Goal: Task Accomplishment & Management: Complete application form

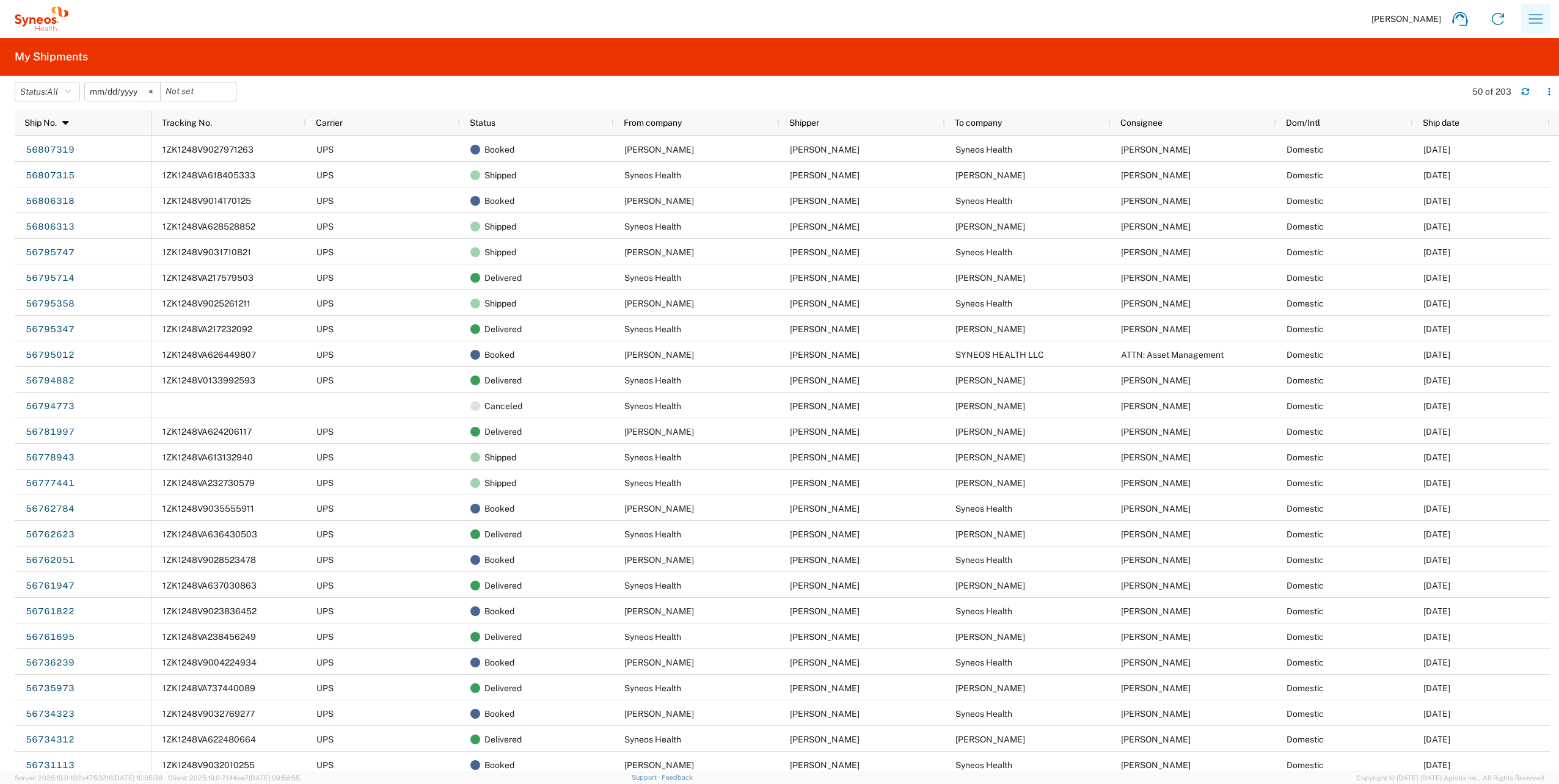
click at [1530, 13] on icon "button" at bounding box center [1536, 19] width 20 height 20
click at [1368, 60] on agx-form-header "My Shipments" at bounding box center [779, 57] width 1559 height 38
click at [1498, 16] on icon at bounding box center [1498, 19] width 20 height 20
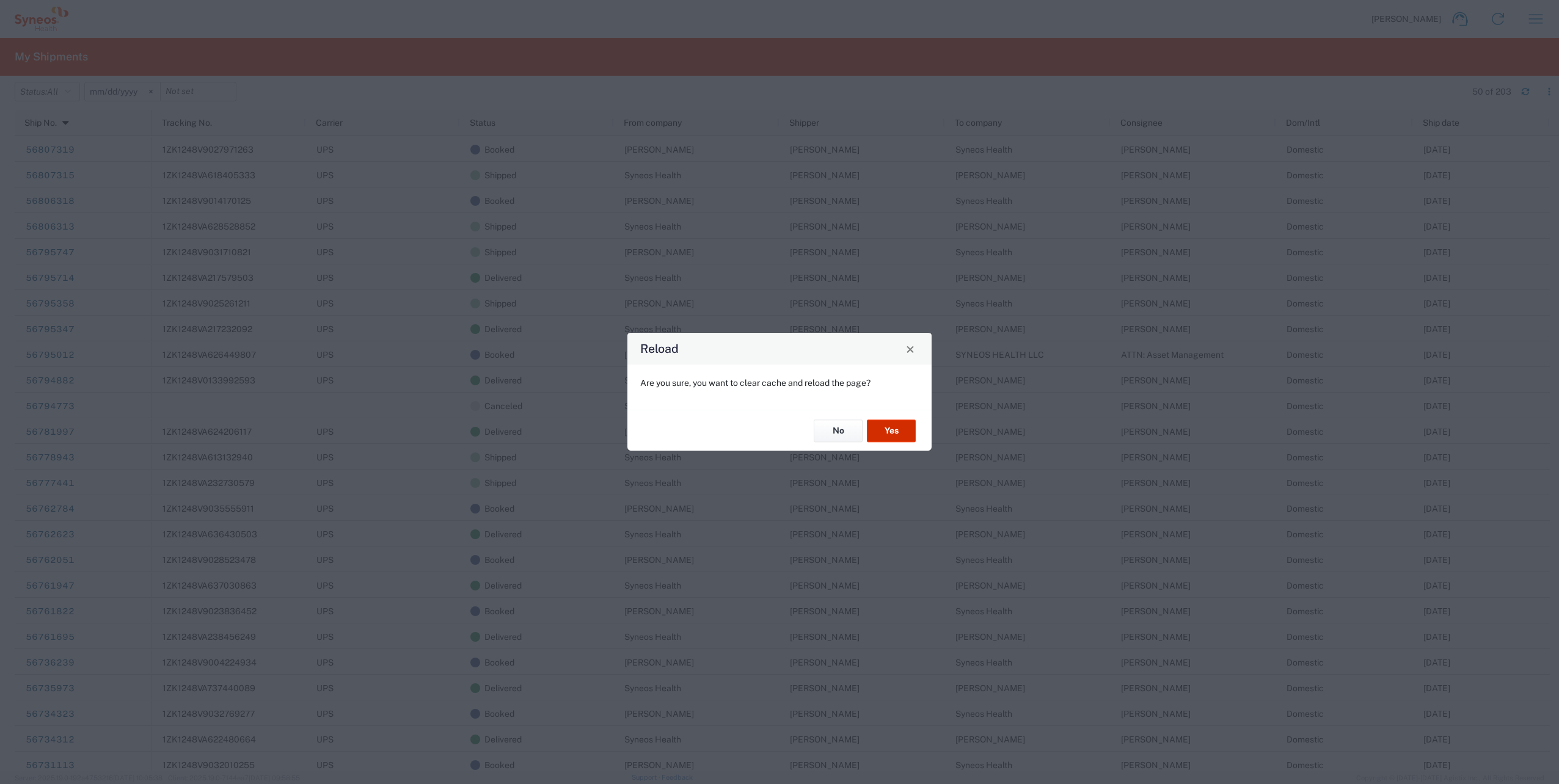
click at [893, 430] on button "Yes" at bounding box center [891, 431] width 49 height 23
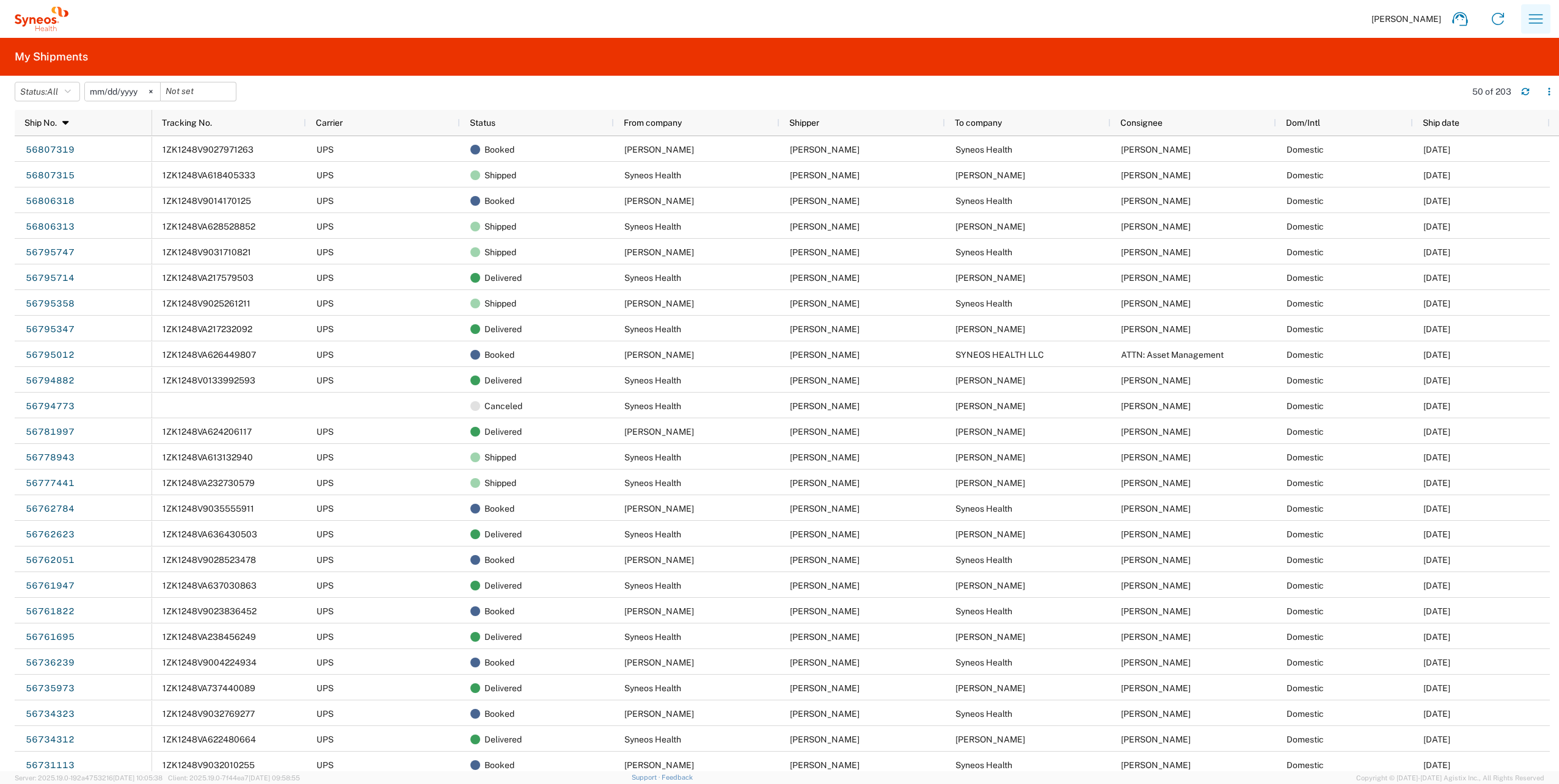
click at [1536, 21] on icon "button" at bounding box center [1536, 19] width 20 height 20
click at [1452, 136] on link "Desktop shipment request" at bounding box center [1475, 133] width 145 height 25
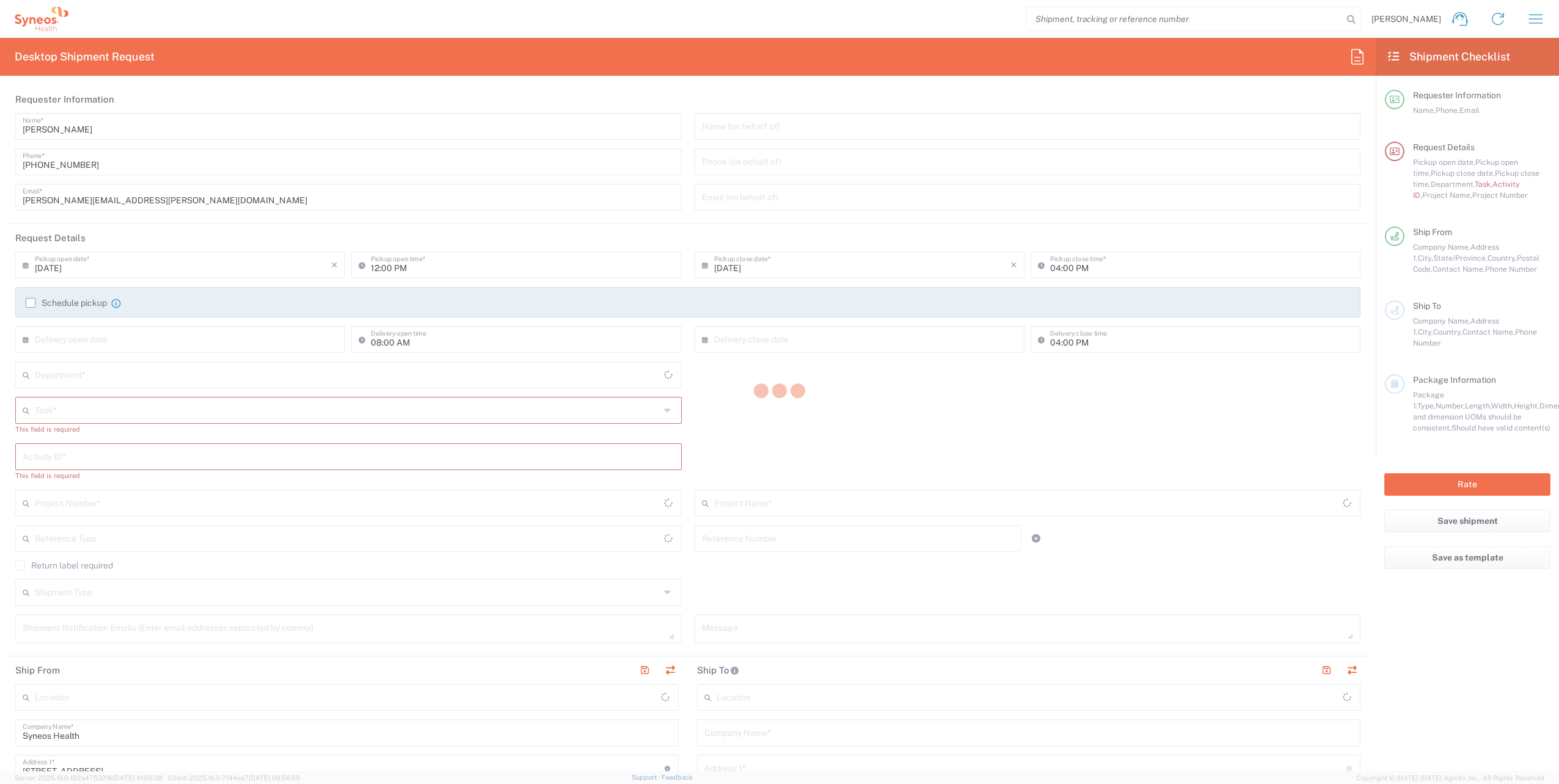
type input "New Jersey"
type input "United States"
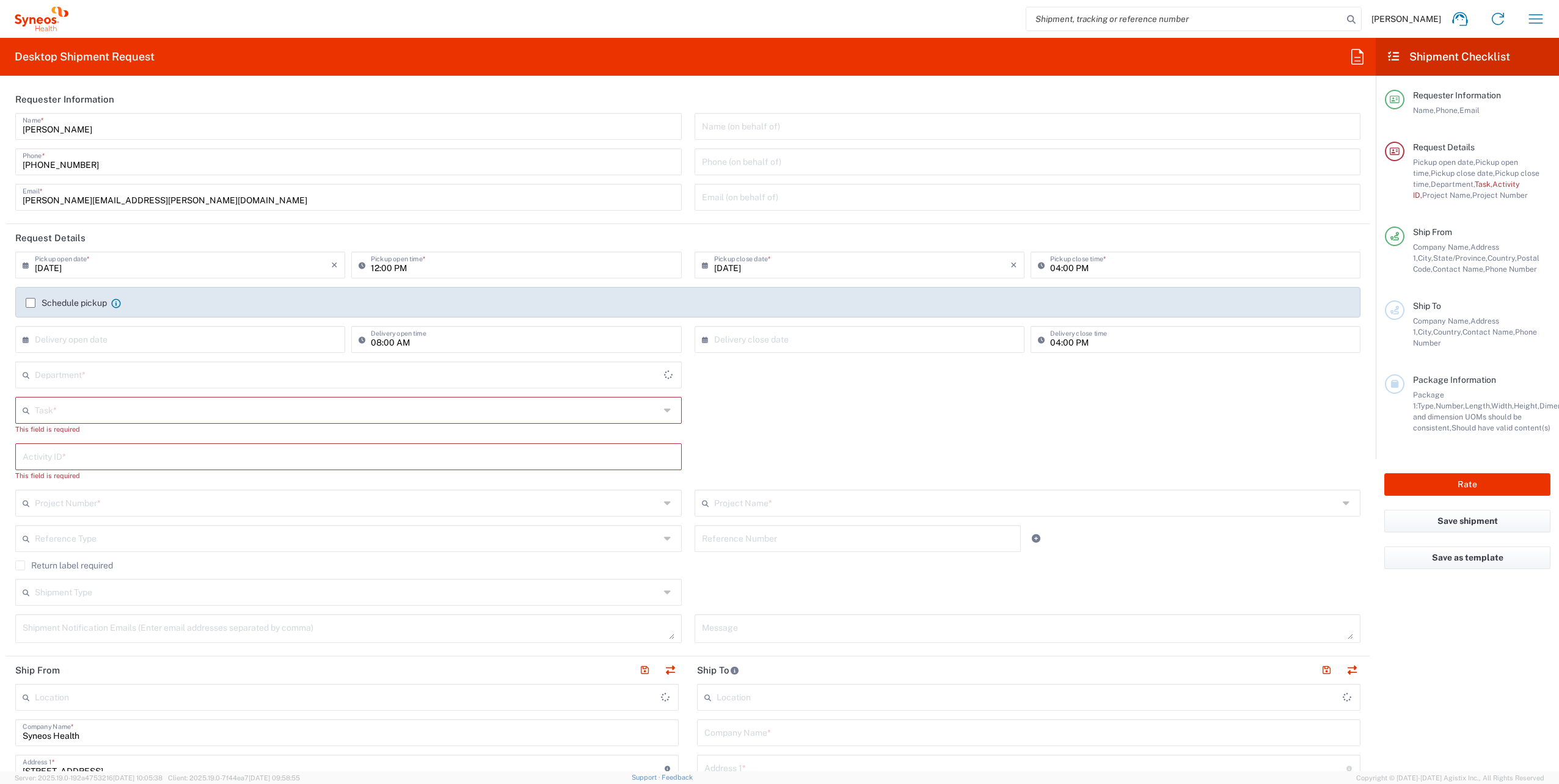
type input "Syneos Health, LLC-Morrisville NC US"
type input "4510"
click at [136, 411] on input "text" at bounding box center [347, 409] width 625 height 21
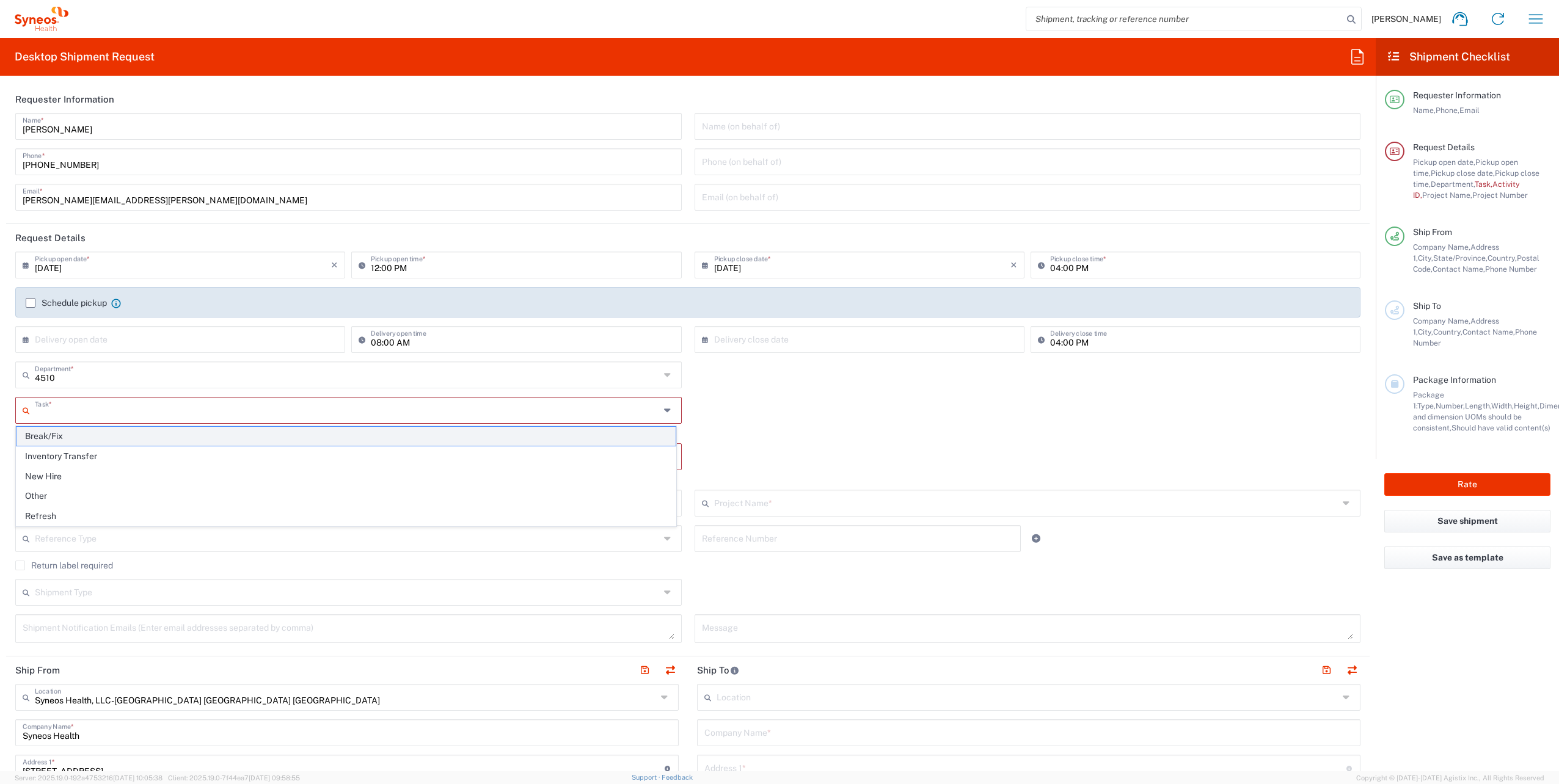
click at [82, 439] on span "Break/Fix" at bounding box center [346, 437] width 659 height 19
type input "Break/Fix"
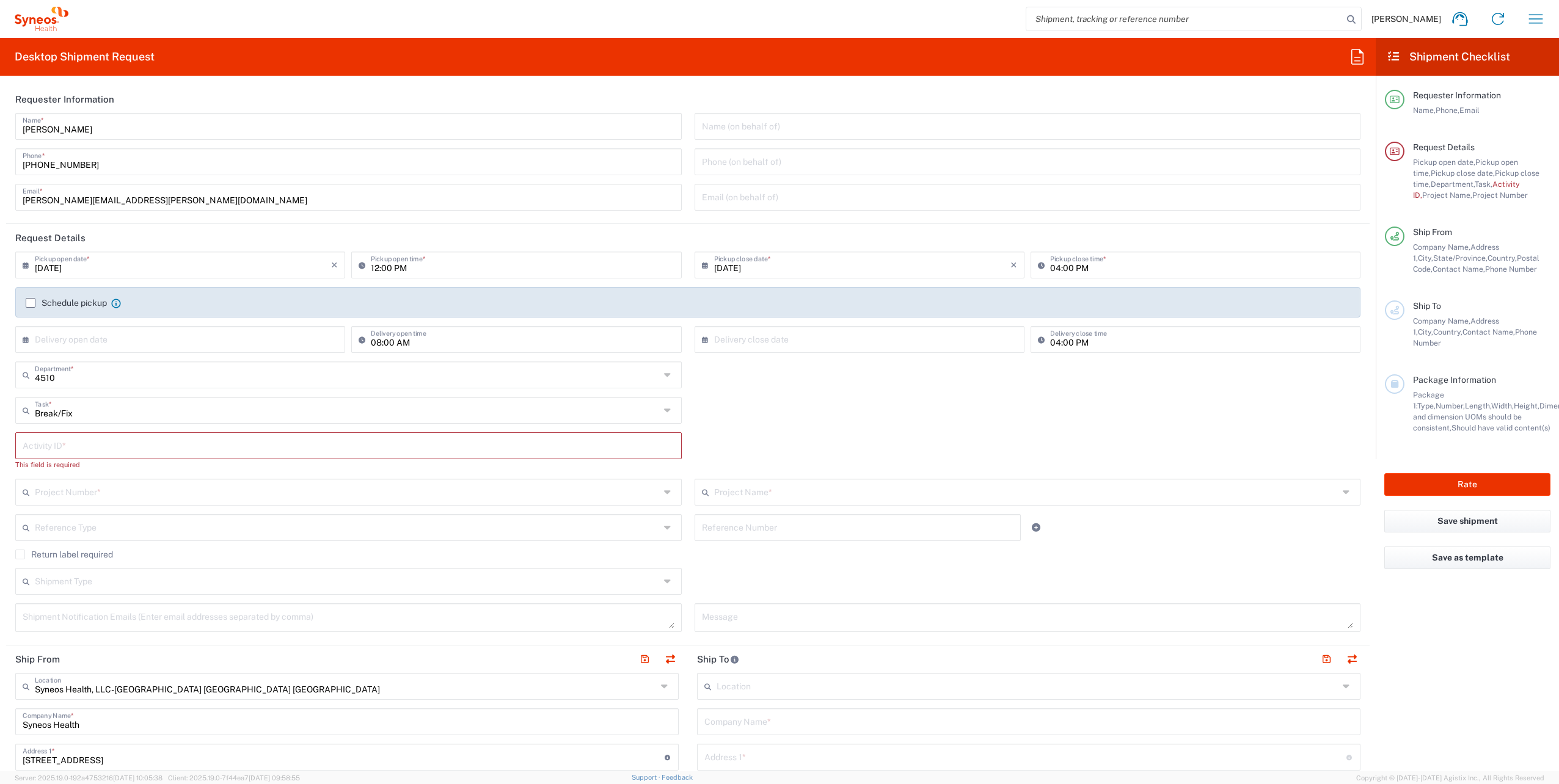
click at [82, 439] on input "text" at bounding box center [348, 445] width 652 height 21
paste input "INC2649214"
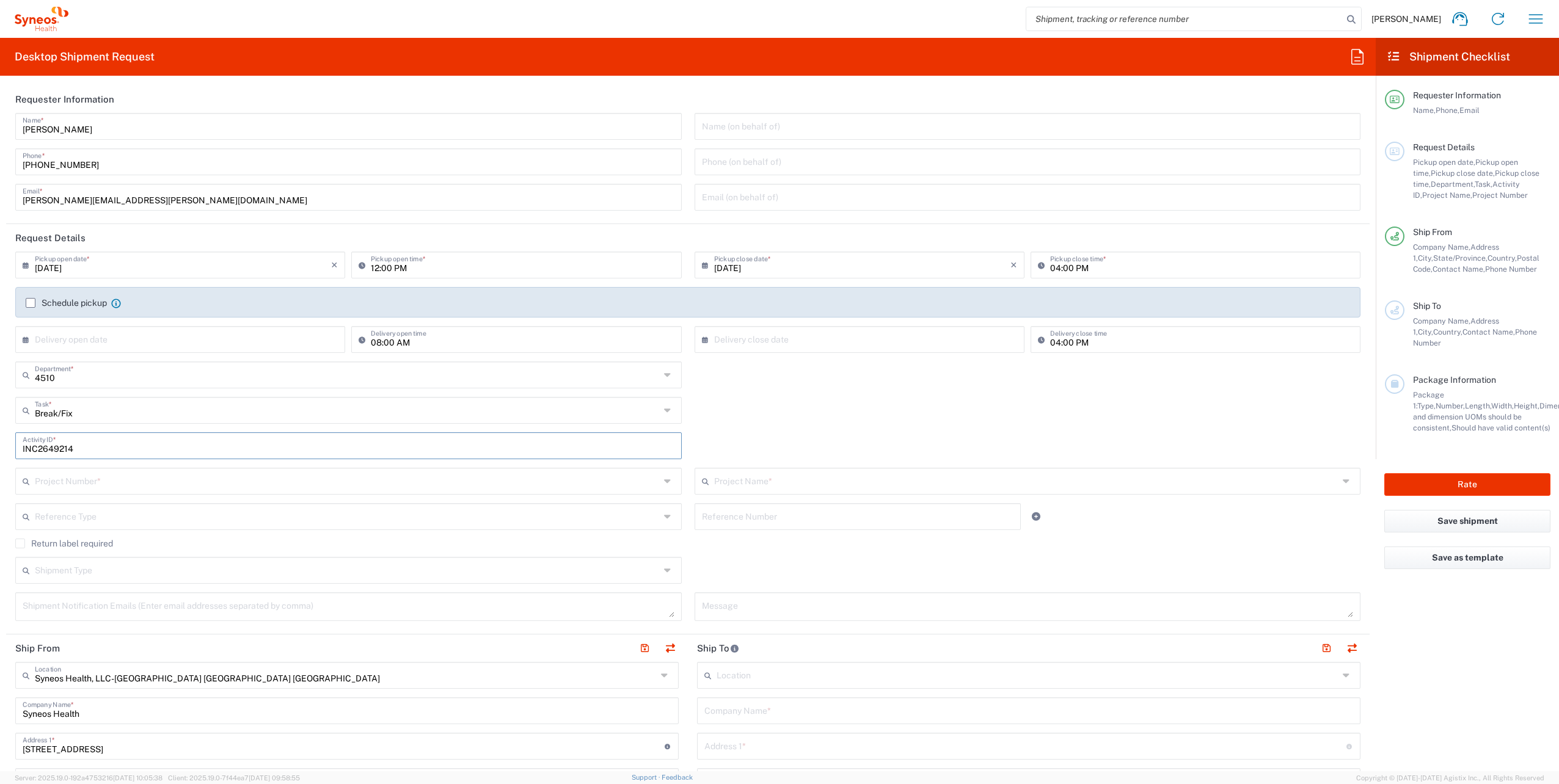
type input "INC2649214"
click at [118, 480] on input "text" at bounding box center [347, 480] width 625 height 21
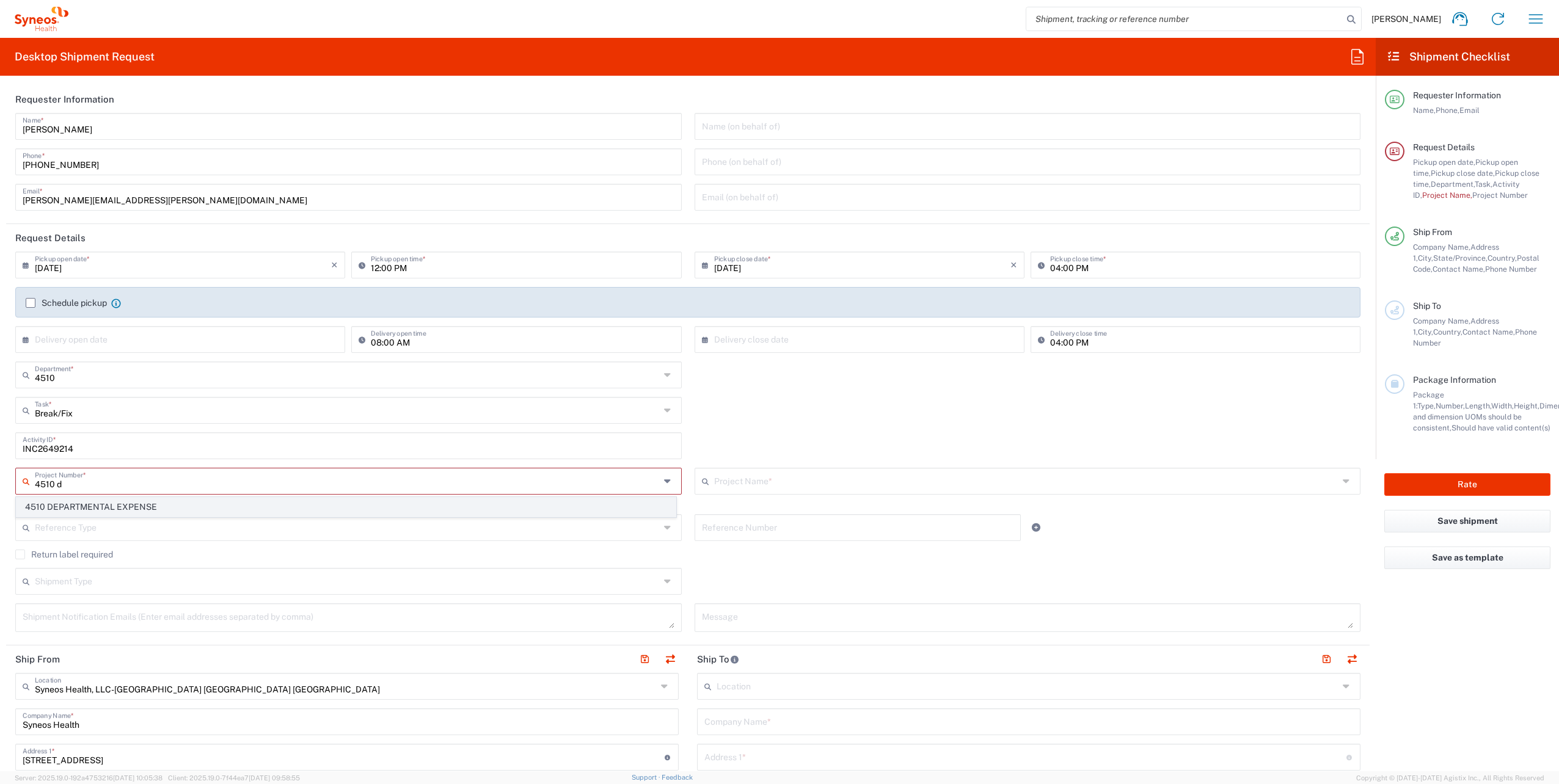
click at [107, 506] on span "4510 DEPARTMENTAL EXPENSE" at bounding box center [346, 507] width 659 height 19
type input "4510 DEPARTMENTAL EXPENSE"
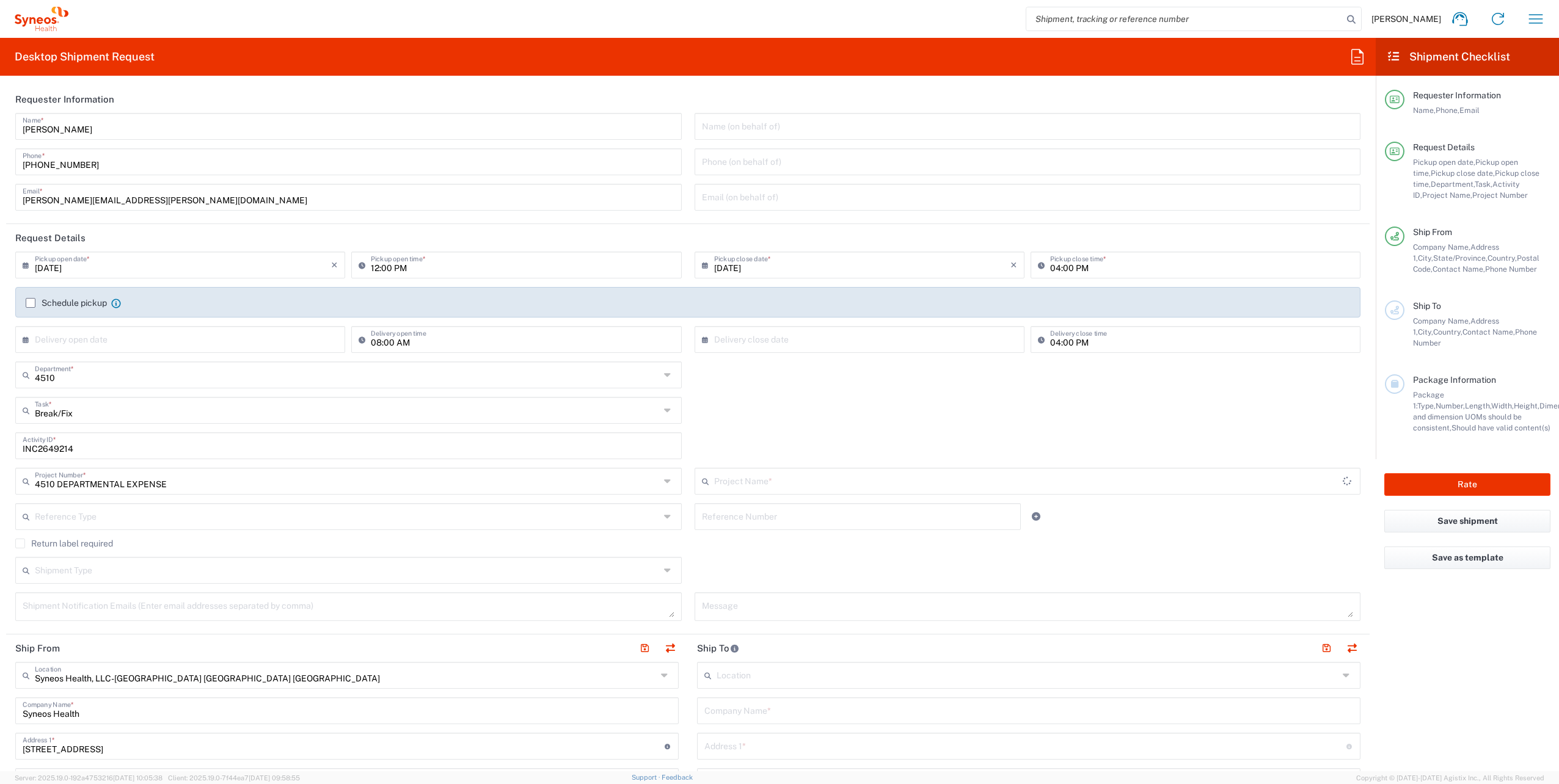
type input "4510 DEPARTMENTAL EXPENSE"
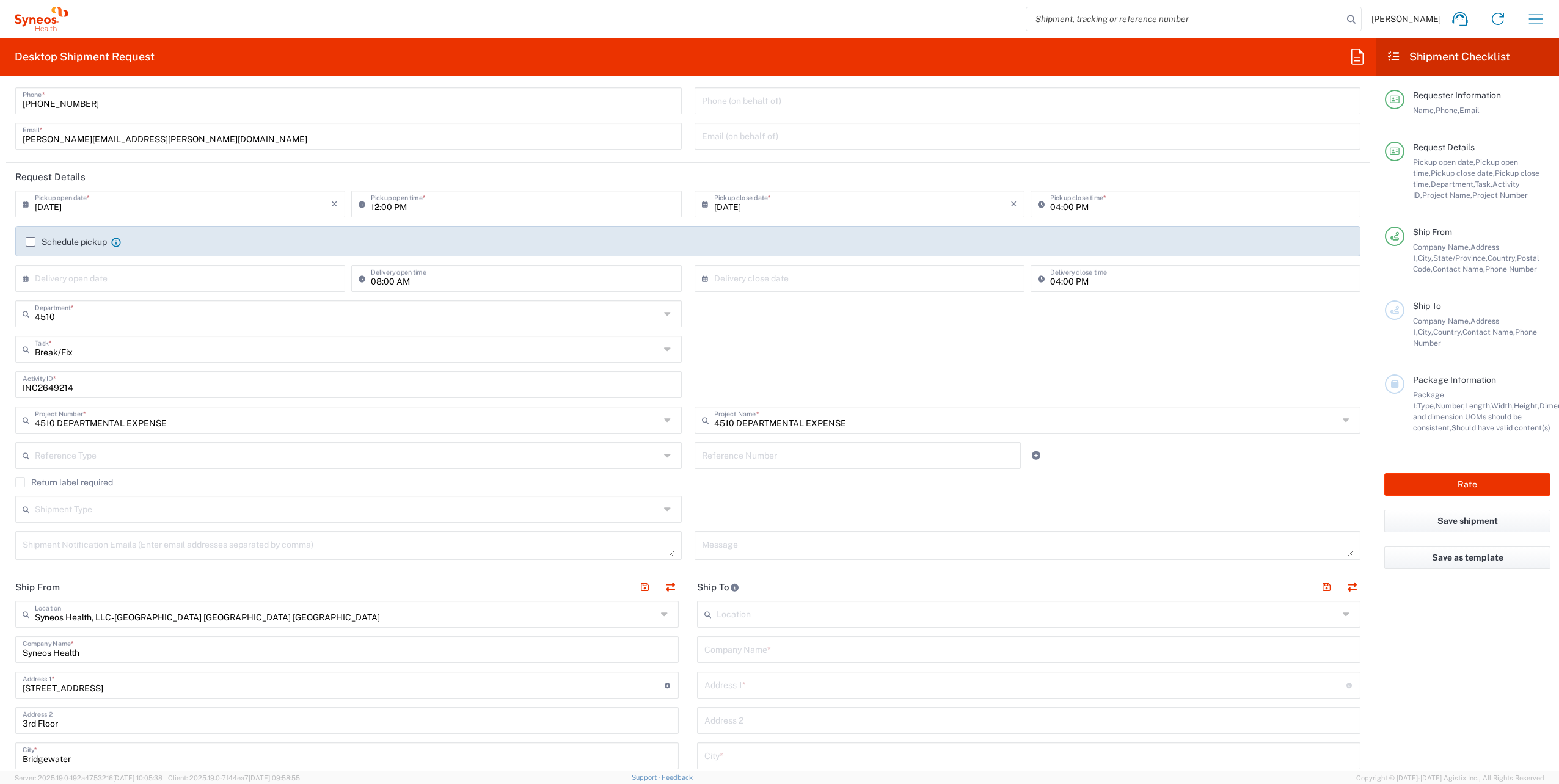
click at [17, 482] on label "Return label required" at bounding box center [64, 482] width 98 height 9
click at [20, 482] on input "Return label required" at bounding box center [20, 482] width 0 height 0
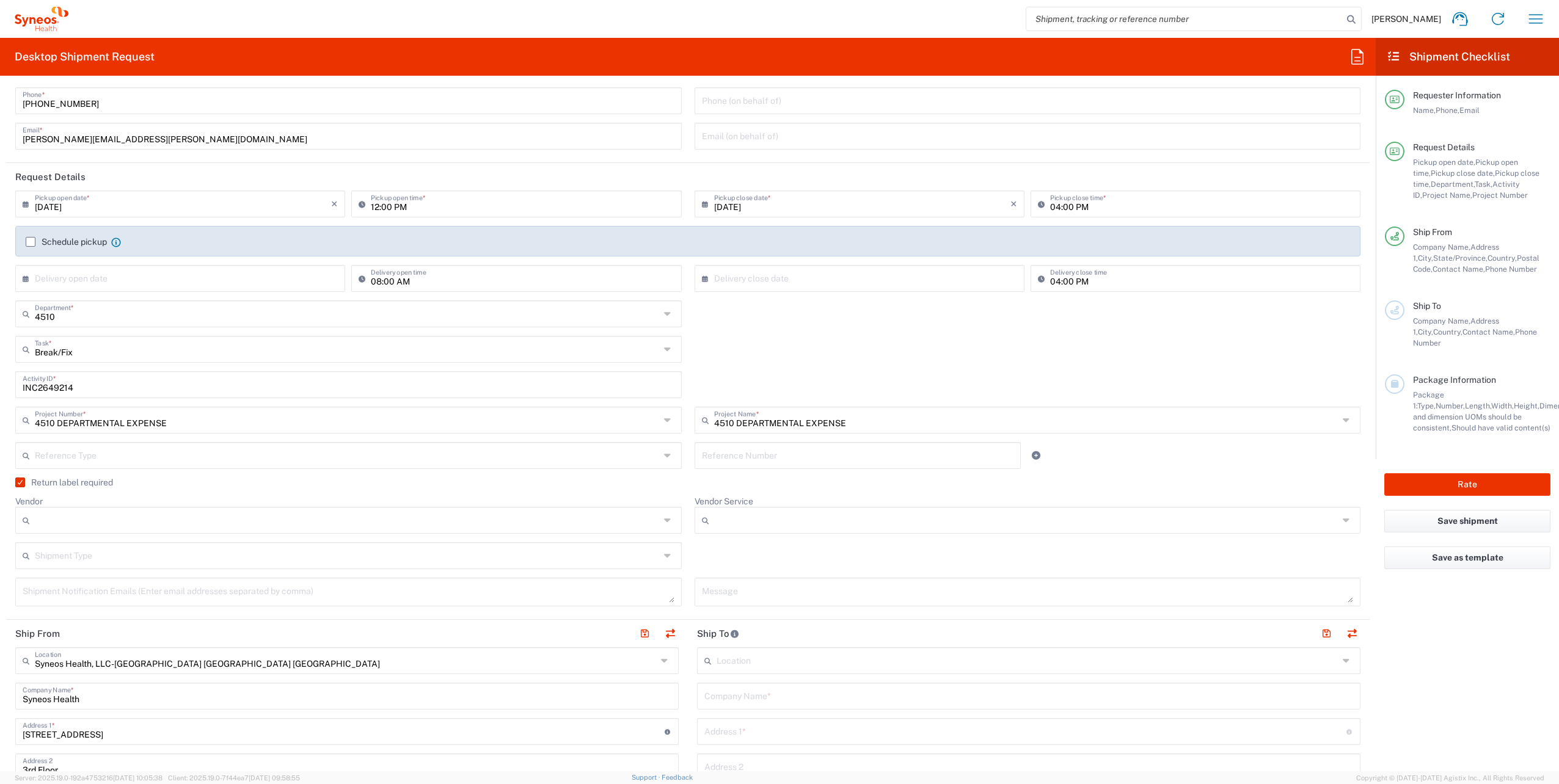
click at [84, 514] on input "Vendor" at bounding box center [347, 520] width 625 height 20
click at [65, 583] on span "UPS" at bounding box center [346, 586] width 659 height 19
type input "UPS"
click at [725, 523] on input "Vendor Service" at bounding box center [1027, 520] width 625 height 20
click at [720, 567] on span "Next Day Air" at bounding box center [1020, 567] width 659 height 19
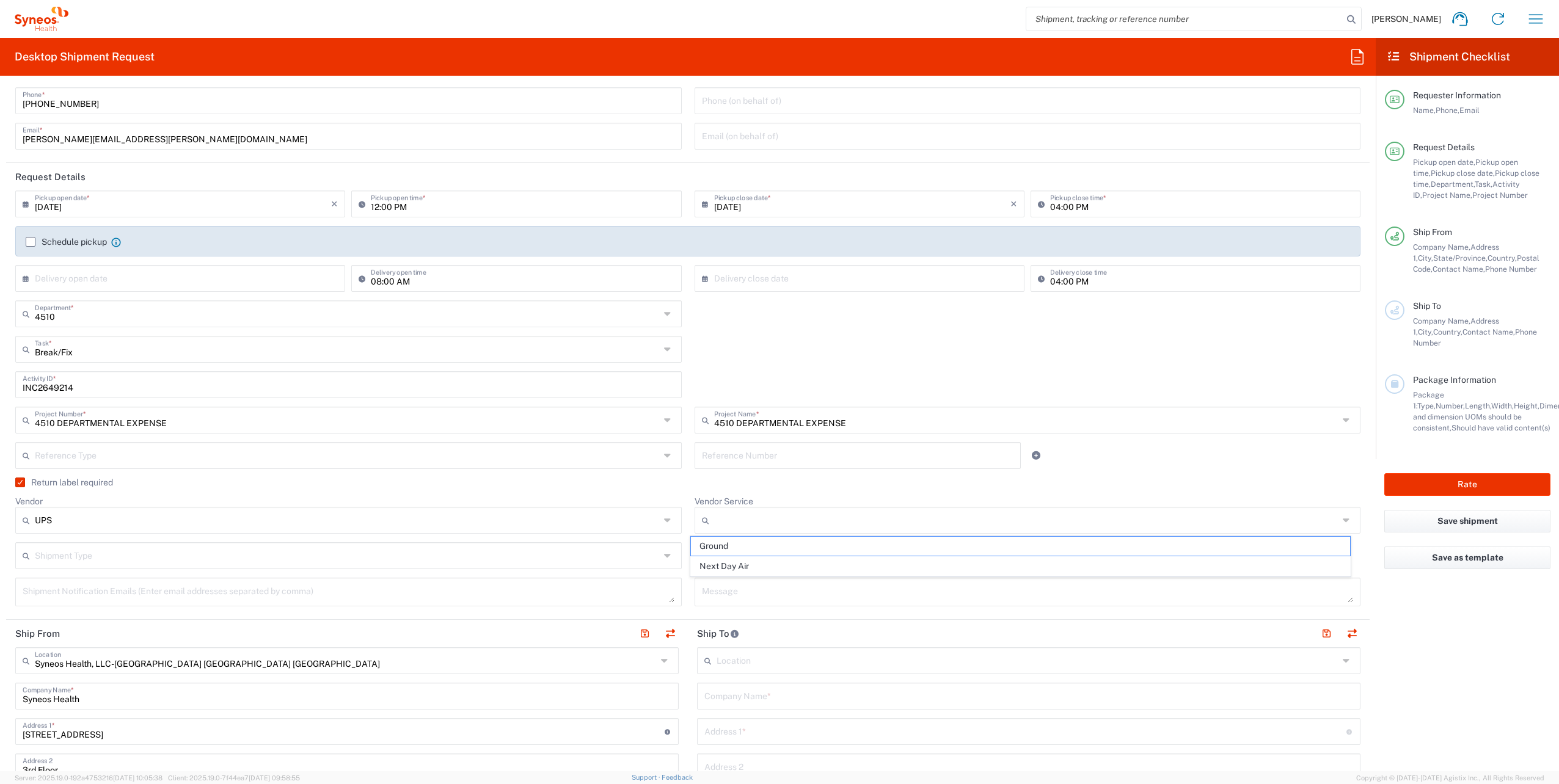
type input "Next Day Air"
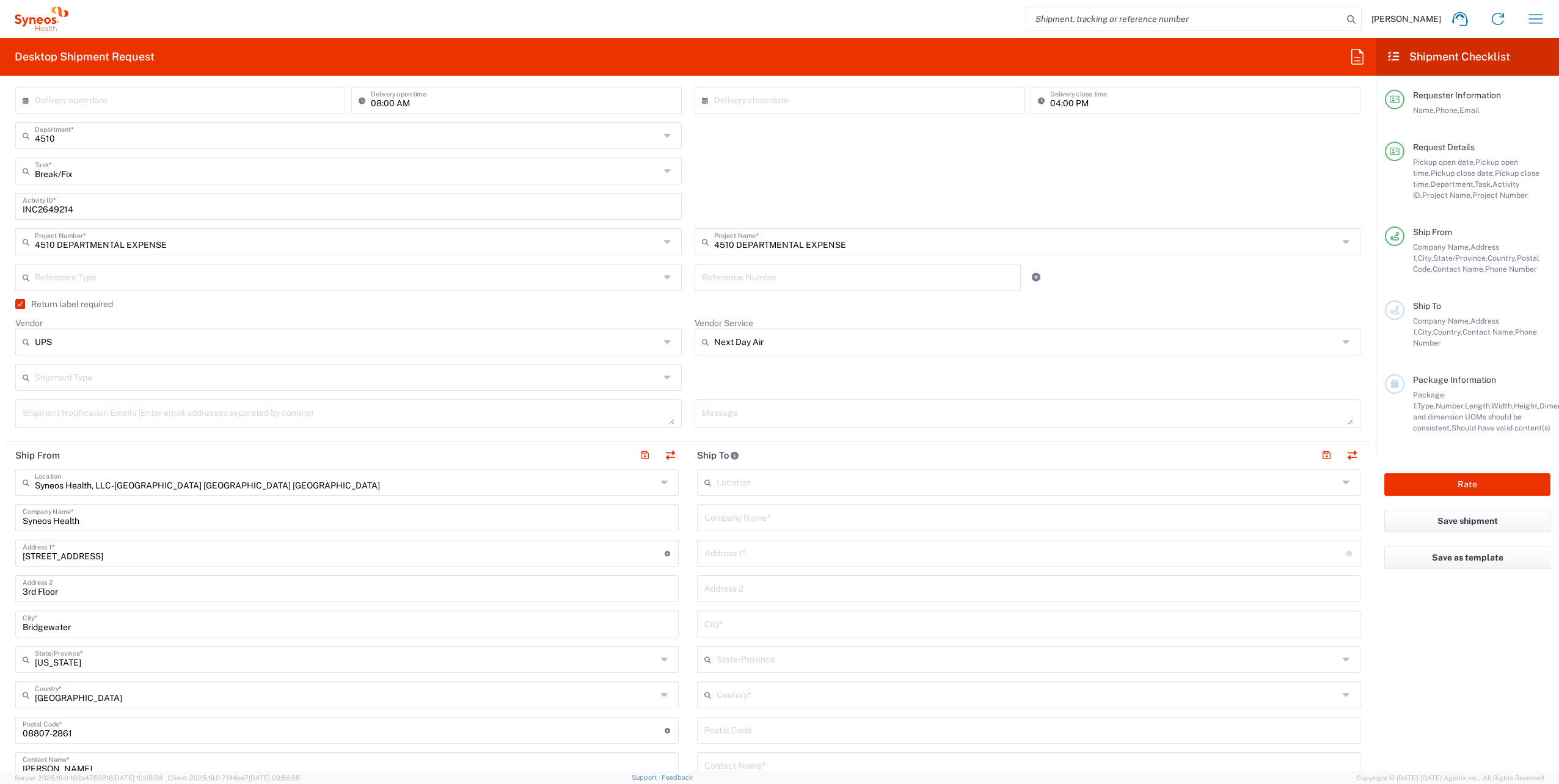
scroll to position [305, 0]
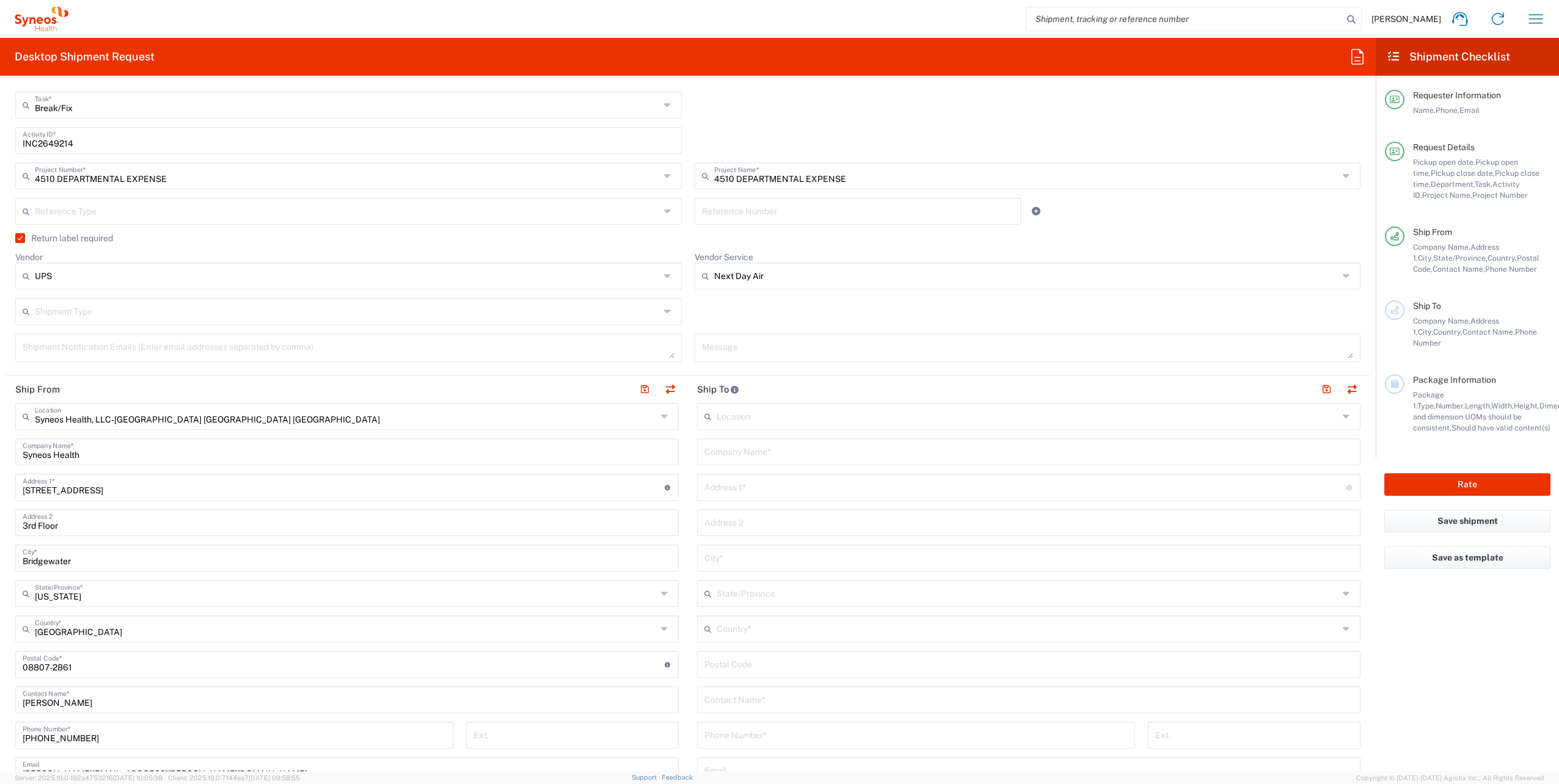
click at [756, 450] on input "text" at bounding box center [1028, 450] width 649 height 21
click at [744, 457] on input "text" at bounding box center [1028, 450] width 649 height 21
paste input "Angel Flores"
type input "Angel Flores"
click at [742, 695] on input "text" at bounding box center [1028, 698] width 649 height 21
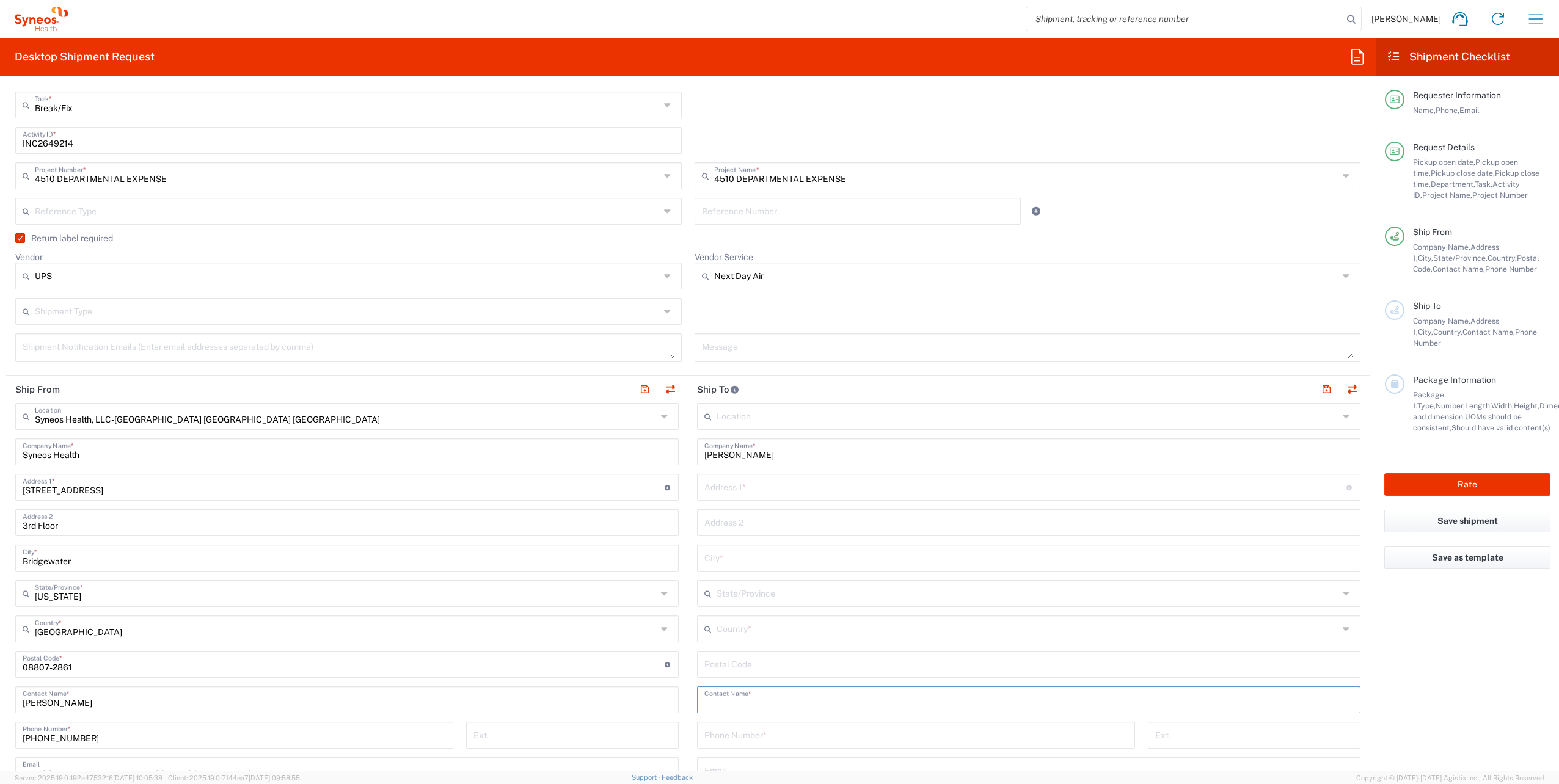
paste input "Angel Flores"
type input "Angel Flores"
click at [743, 481] on input "text" at bounding box center [1026, 486] width 642 height 21
type input "255 Wheelhouse Ln"
click at [741, 515] on input "text" at bounding box center [1028, 522] width 649 height 21
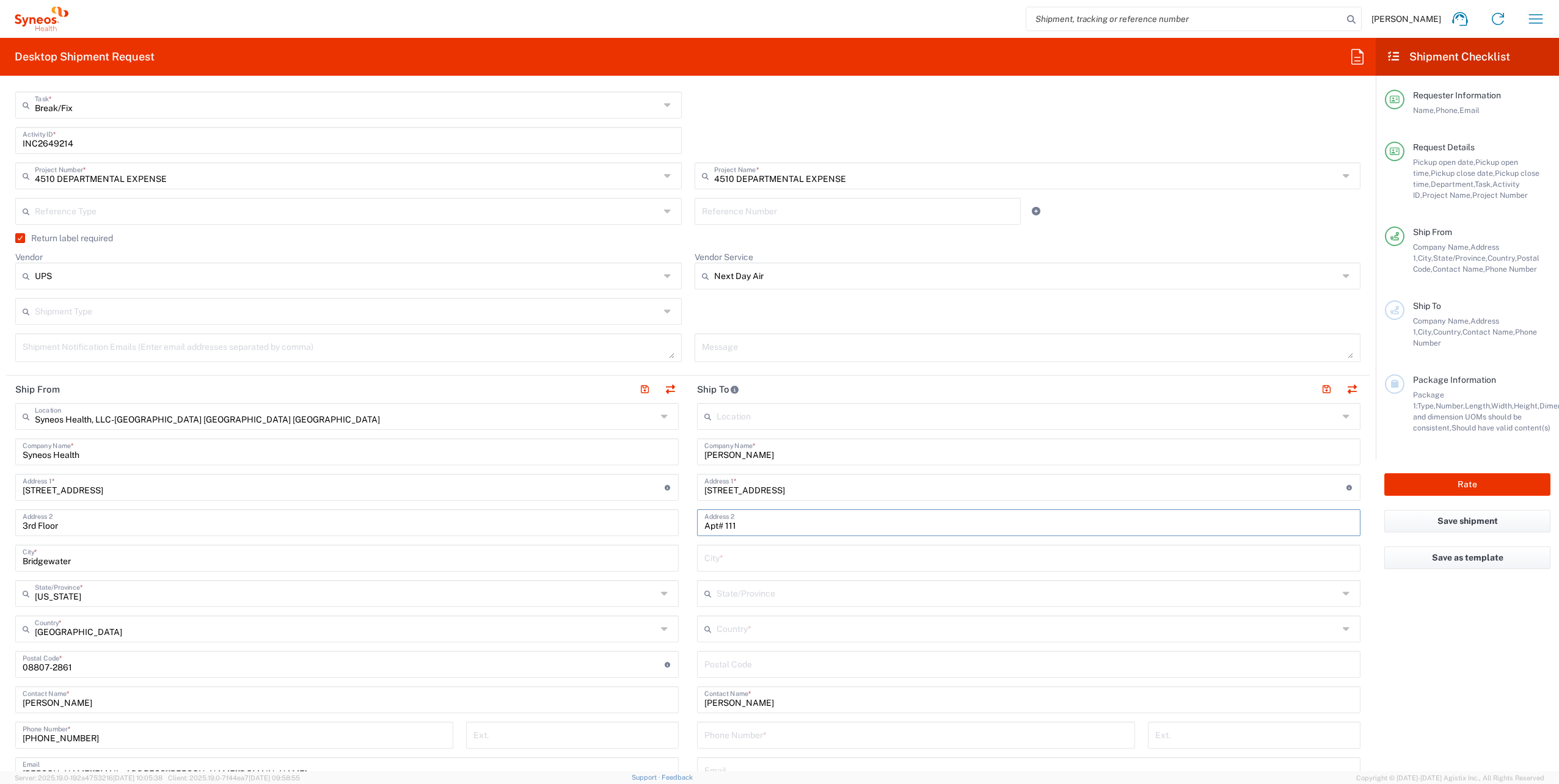
type input "Apt# 111"
click at [749, 631] on input "text" at bounding box center [1028, 628] width 622 height 21
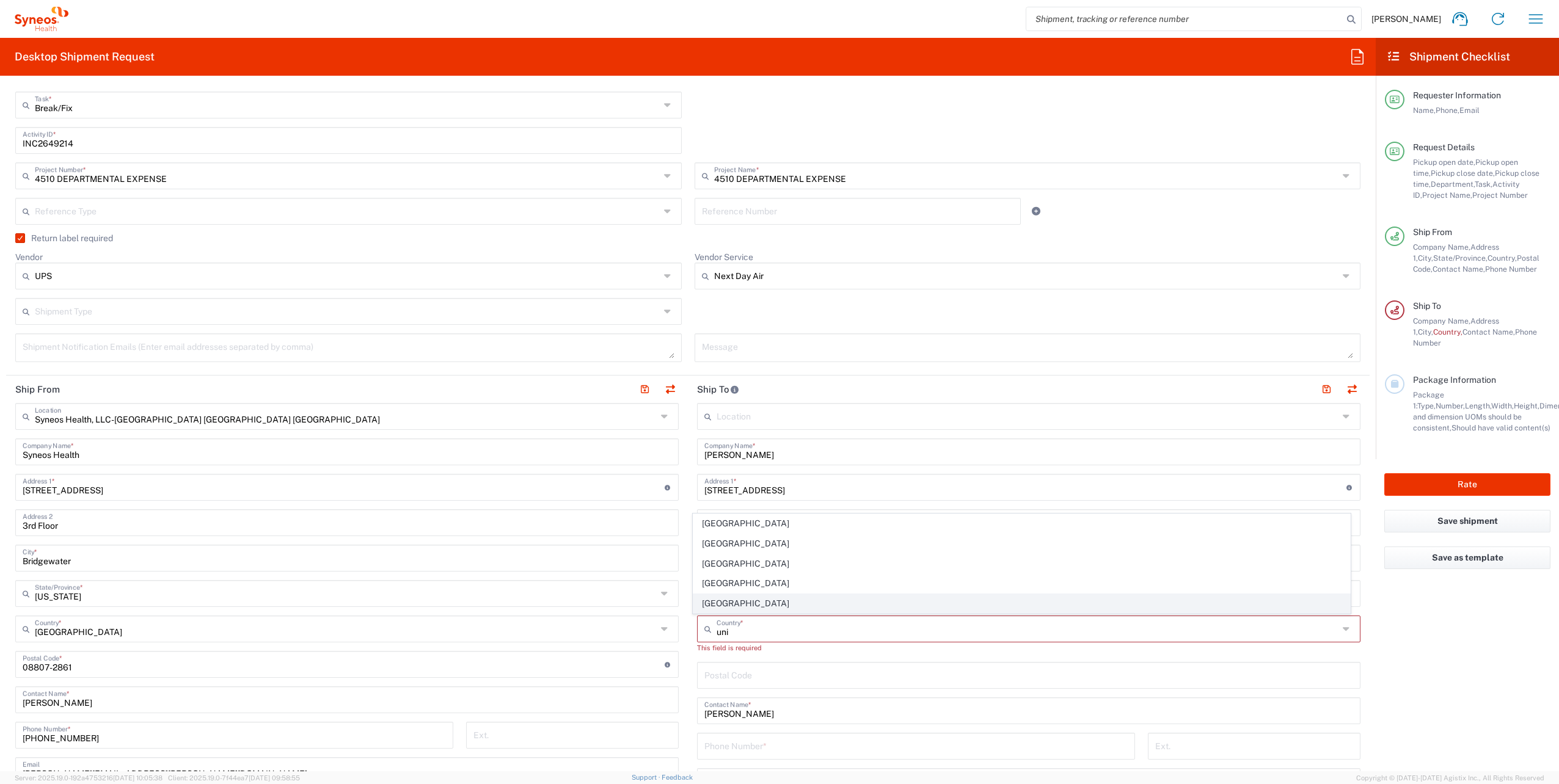
click at [714, 606] on span "United States" at bounding box center [1021, 604] width 656 height 19
type input "United States"
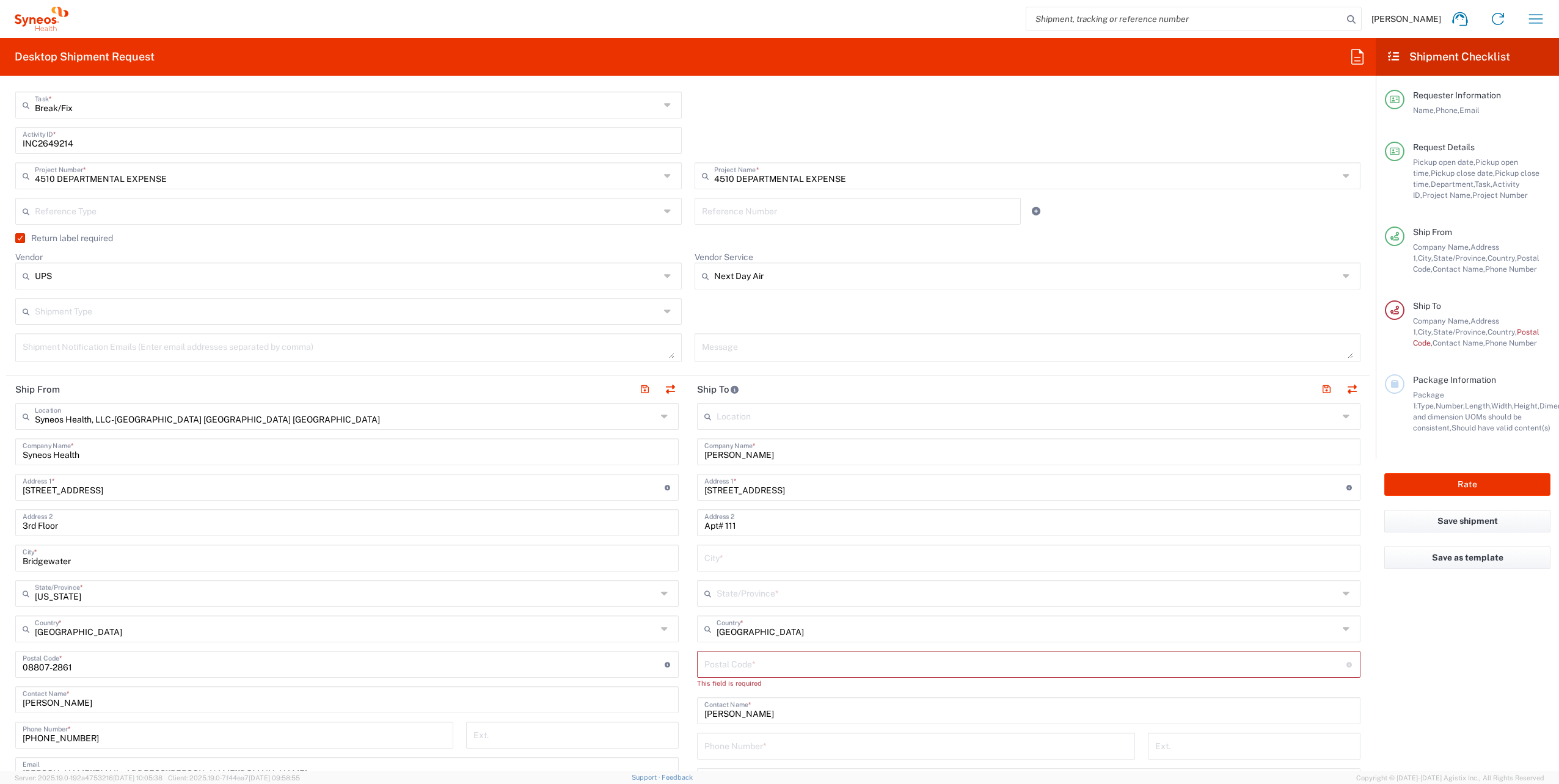
click at [734, 552] on input "text" at bounding box center [1028, 557] width 649 height 21
type input "Lake Mary"
click at [748, 590] on input "text" at bounding box center [1028, 592] width 622 height 21
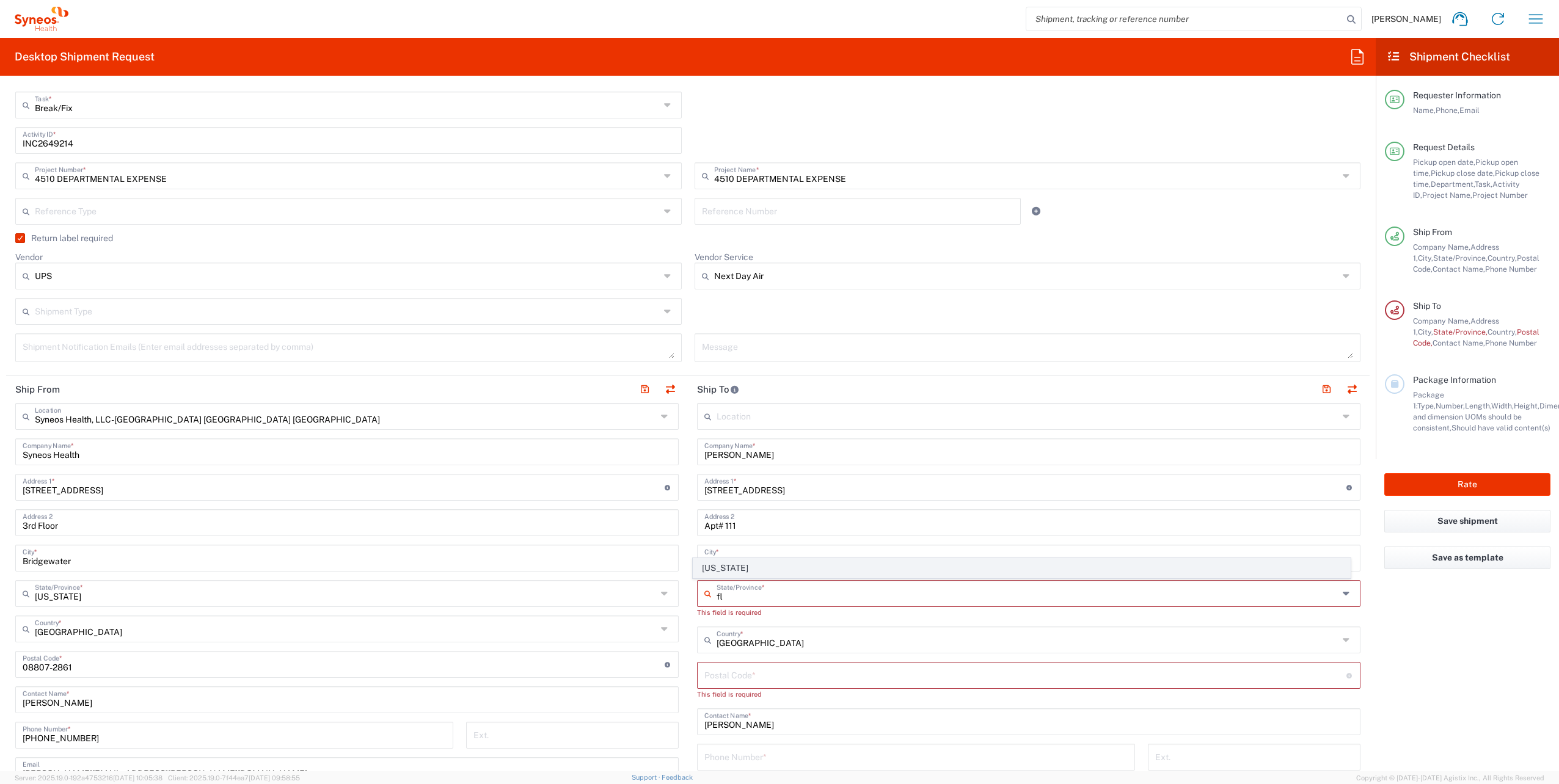
click at [744, 570] on span "Florida" at bounding box center [1021, 568] width 656 height 19
type input "Florida"
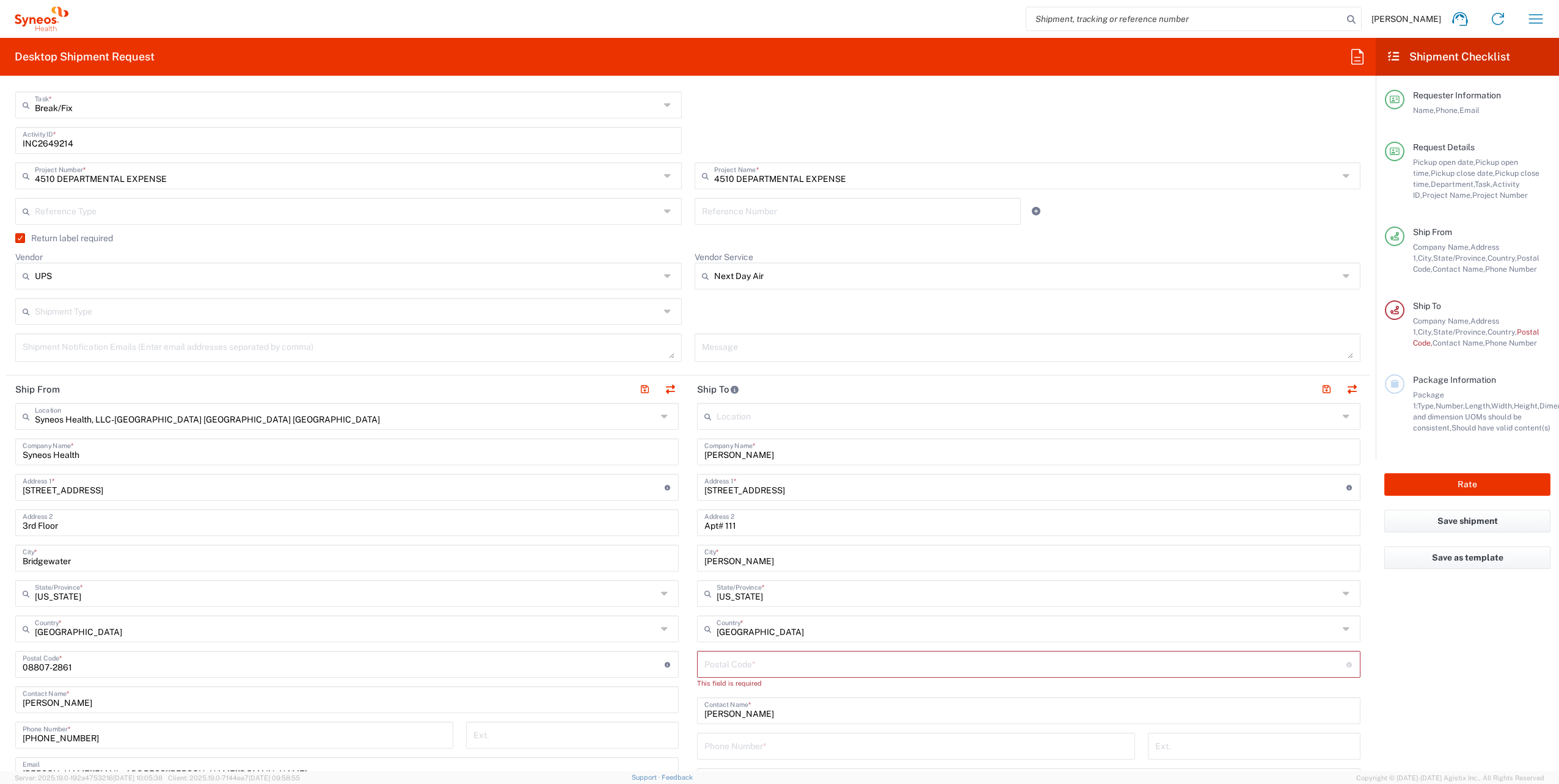
click at [730, 668] on input "undefined" at bounding box center [1026, 663] width 642 height 21
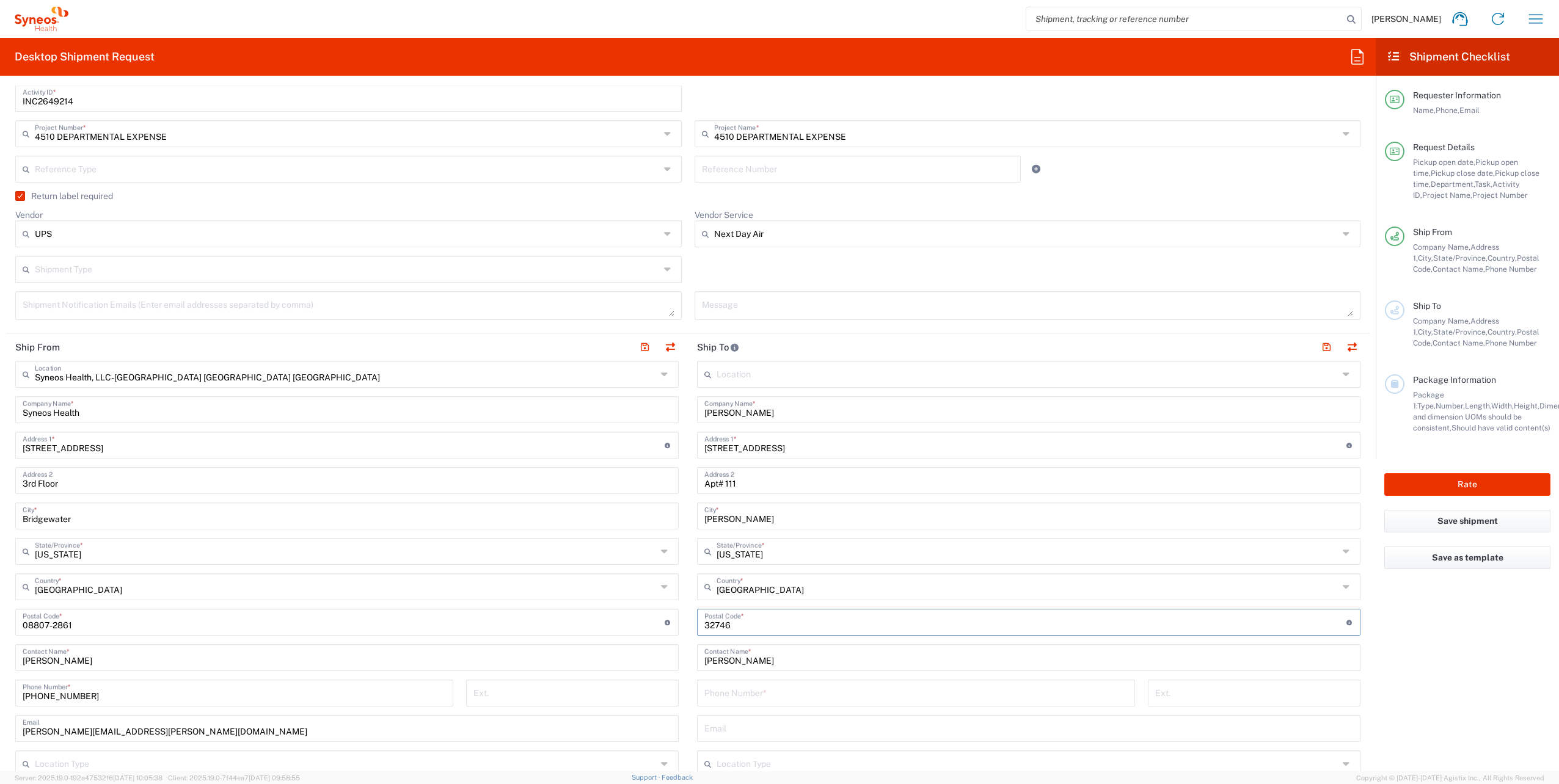
scroll to position [366, 0]
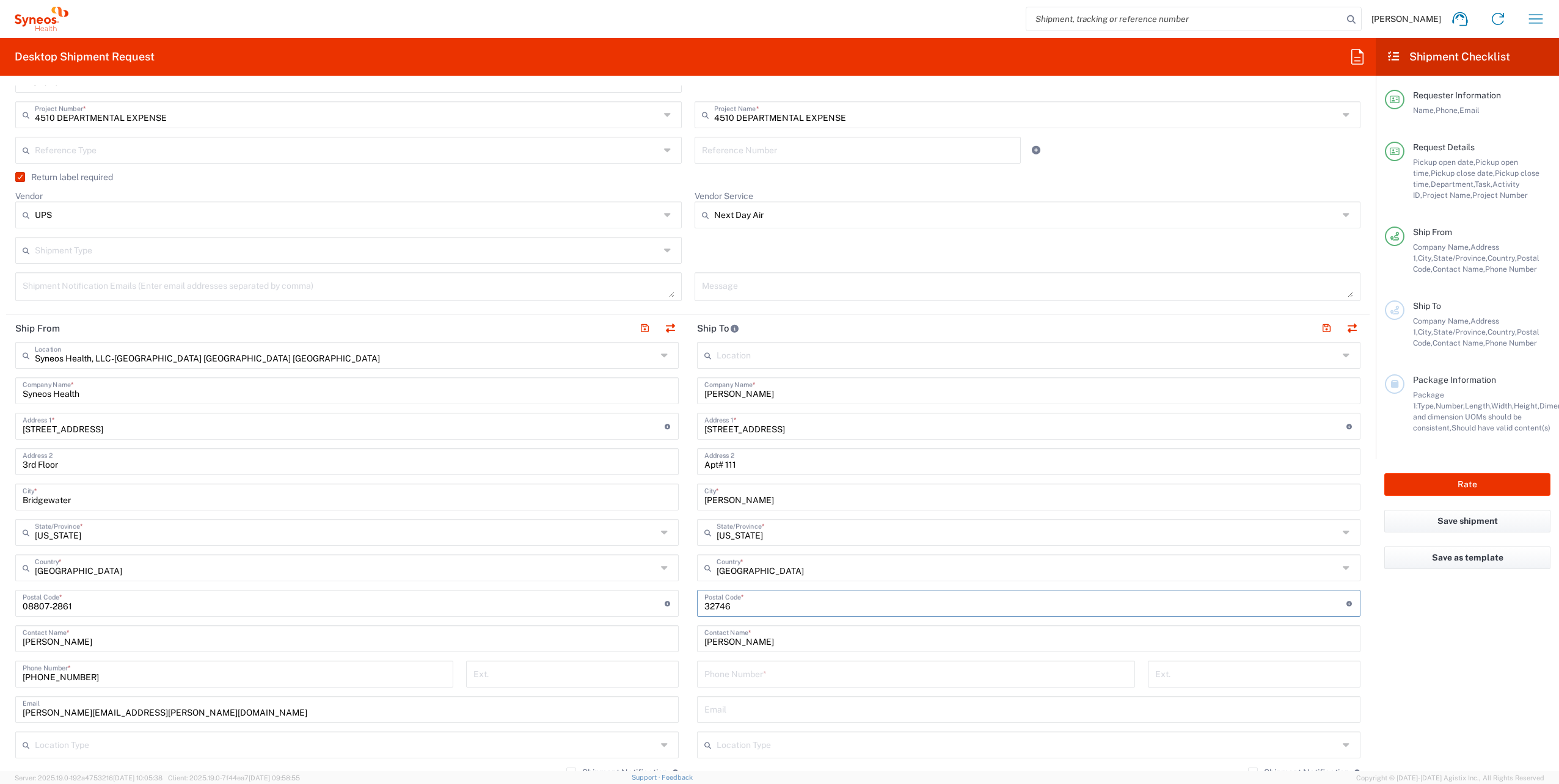
type input "32746"
click at [742, 671] on input "tel" at bounding box center [916, 673] width 424 height 21
paste input "786-927-2820"
type input "786-927-2820"
click at [786, 692] on div "786-927-2820 Phone Number *" at bounding box center [917, 679] width 451 height 36
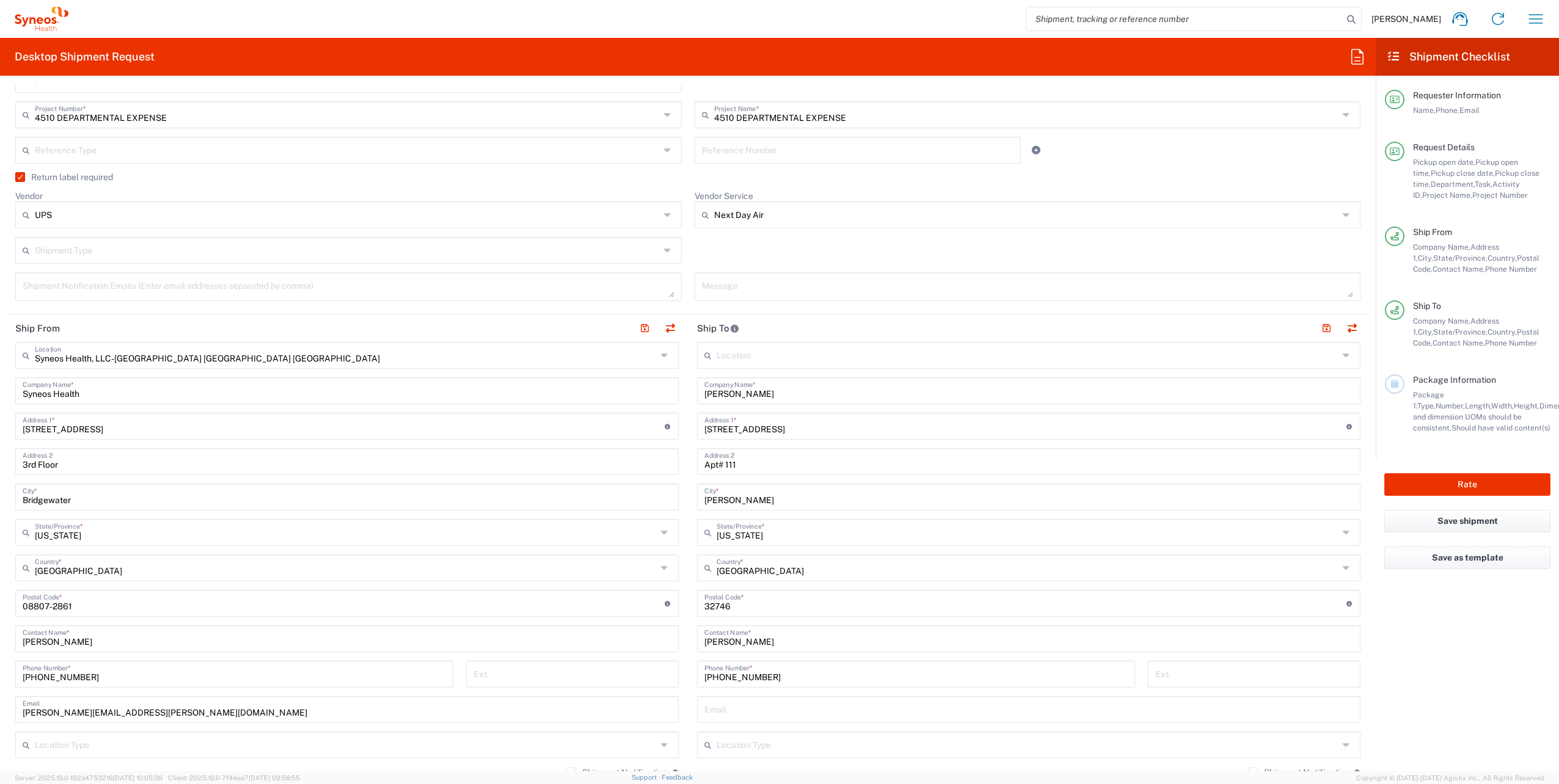
click at [777, 703] on input "text" at bounding box center [1028, 708] width 649 height 21
paste input "angel.flores@syneoshealth.com"
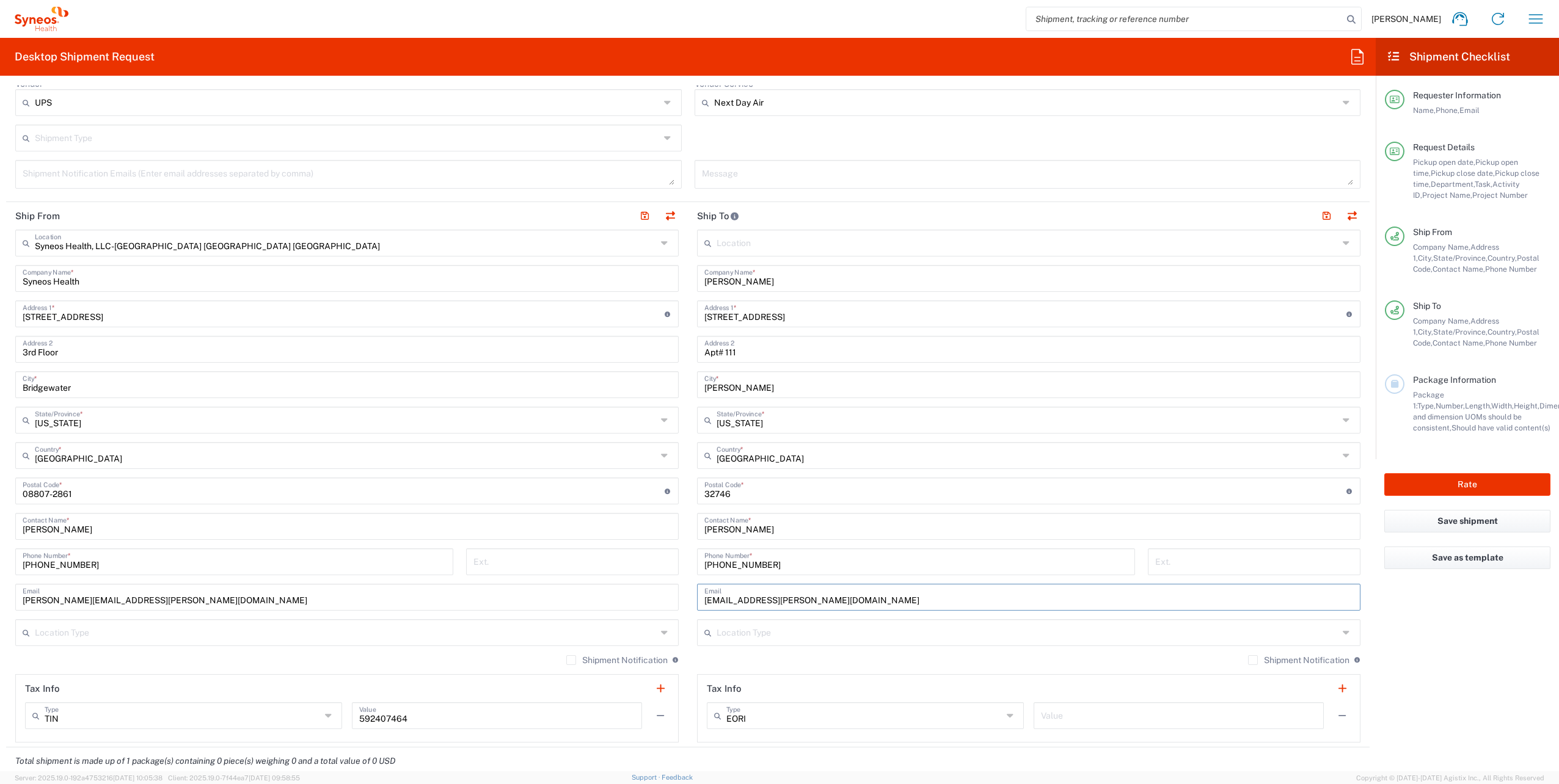
scroll to position [489, 0]
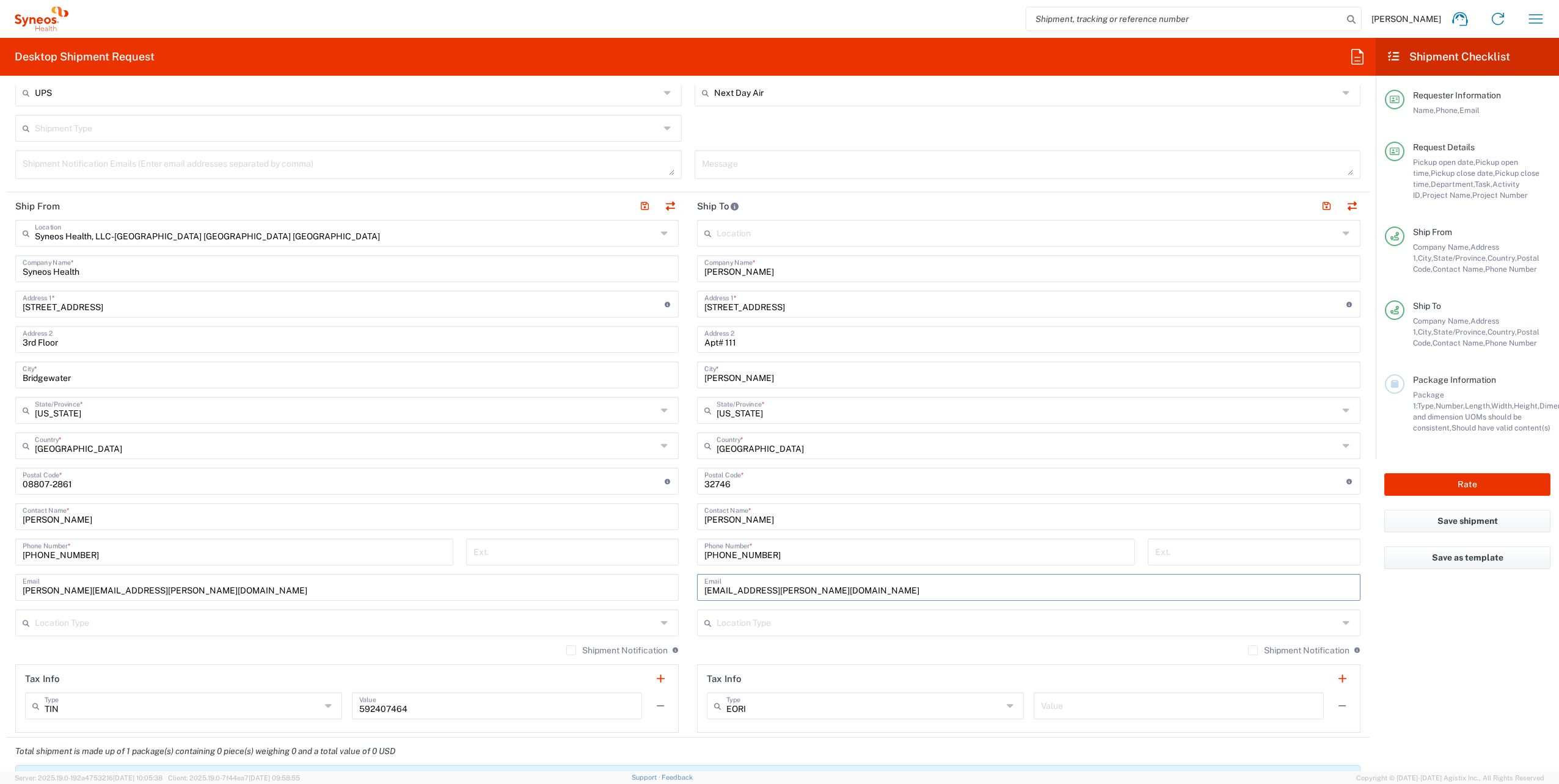
type input "angel.flores@syneoshealth.com"
click at [1249, 650] on label "Shipment Notification" at bounding box center [1300, 650] width 102 height 9
click at [1253, 650] on input "Shipment Notification" at bounding box center [1253, 650] width 0 height 0
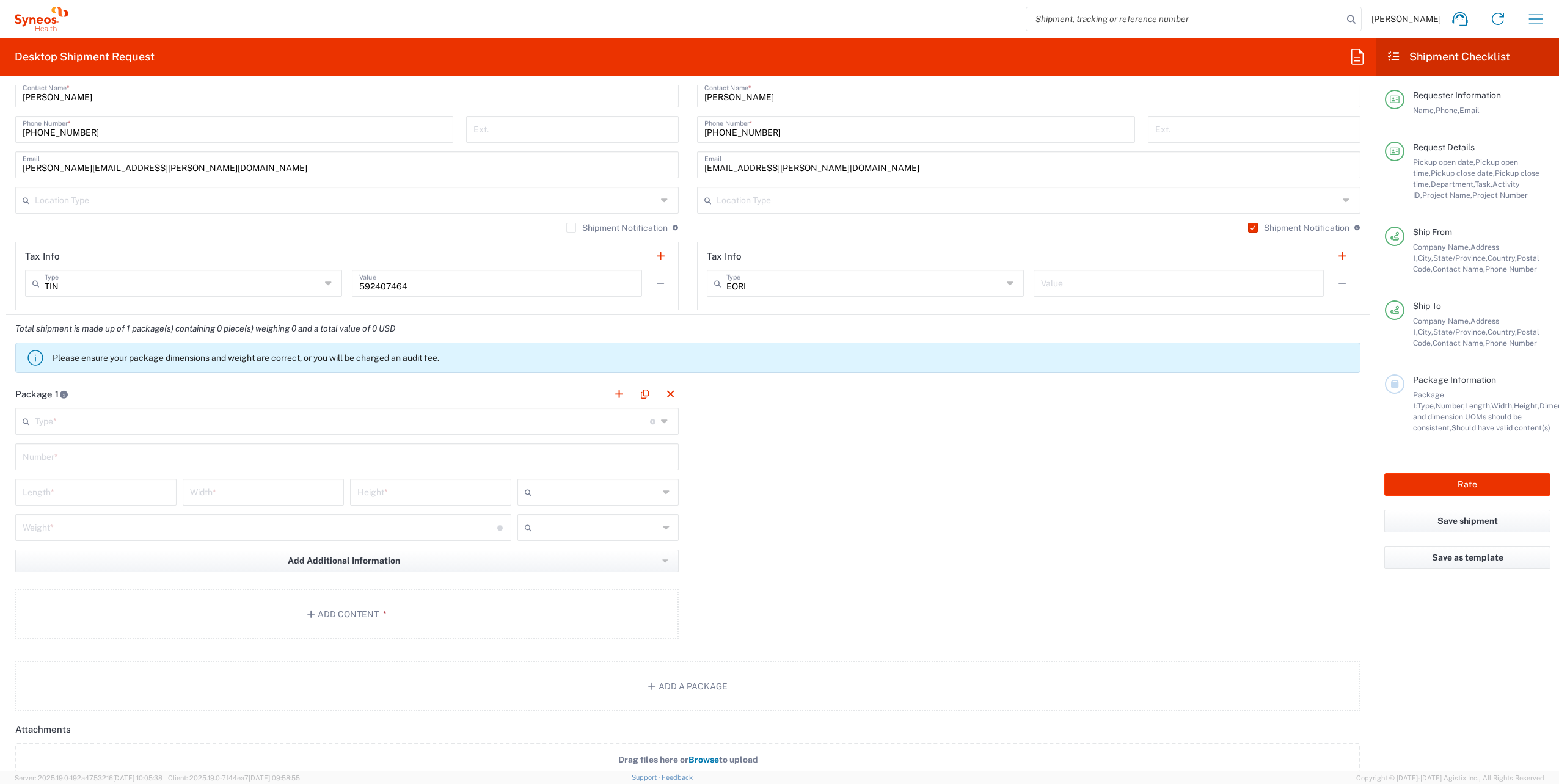
scroll to position [916, 0]
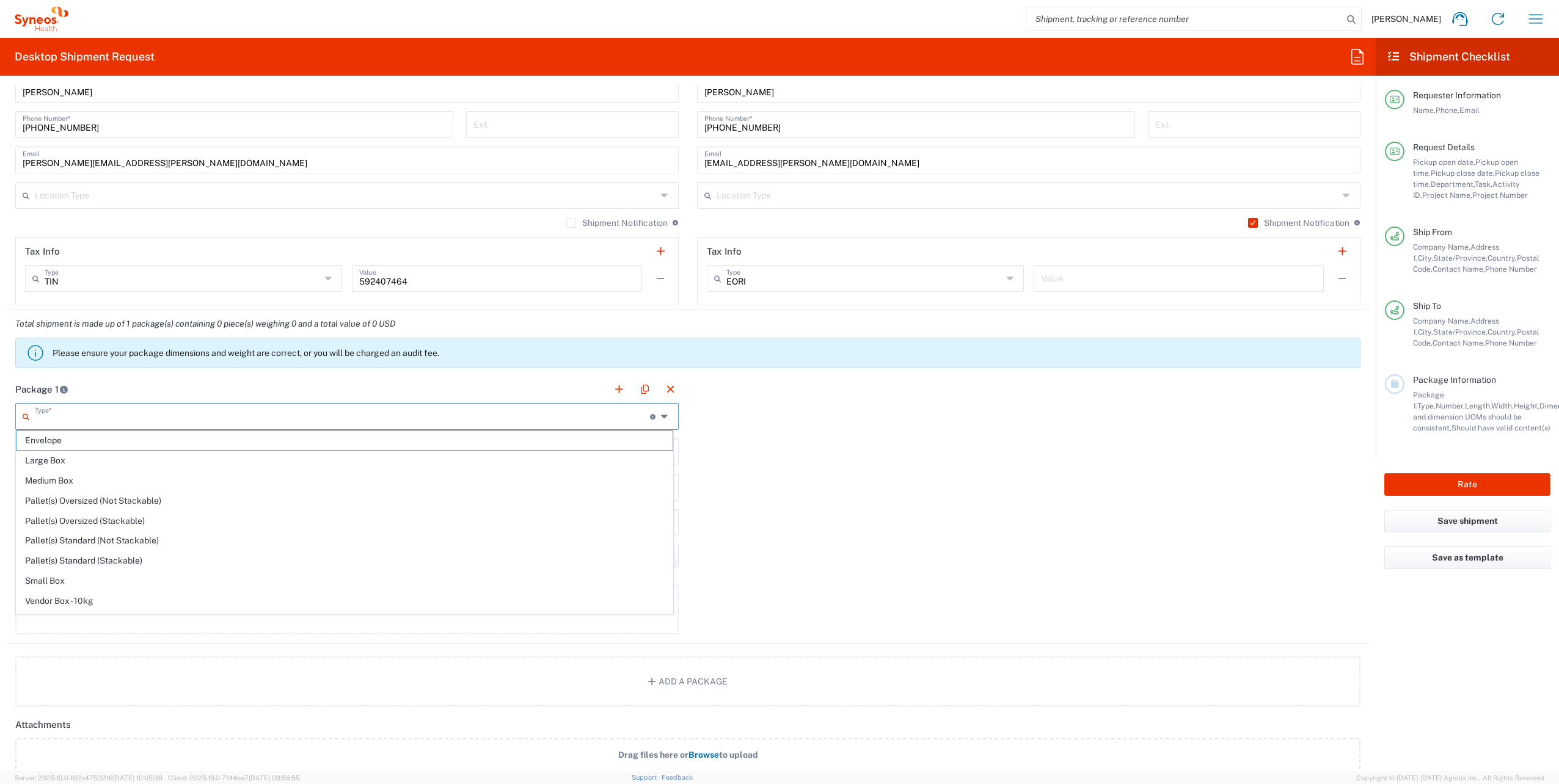
click at [167, 412] on input "text" at bounding box center [342, 415] width 616 height 21
click at [84, 600] on span "Your Packaging" at bounding box center [345, 609] width 656 height 19
type input "Your Packaging"
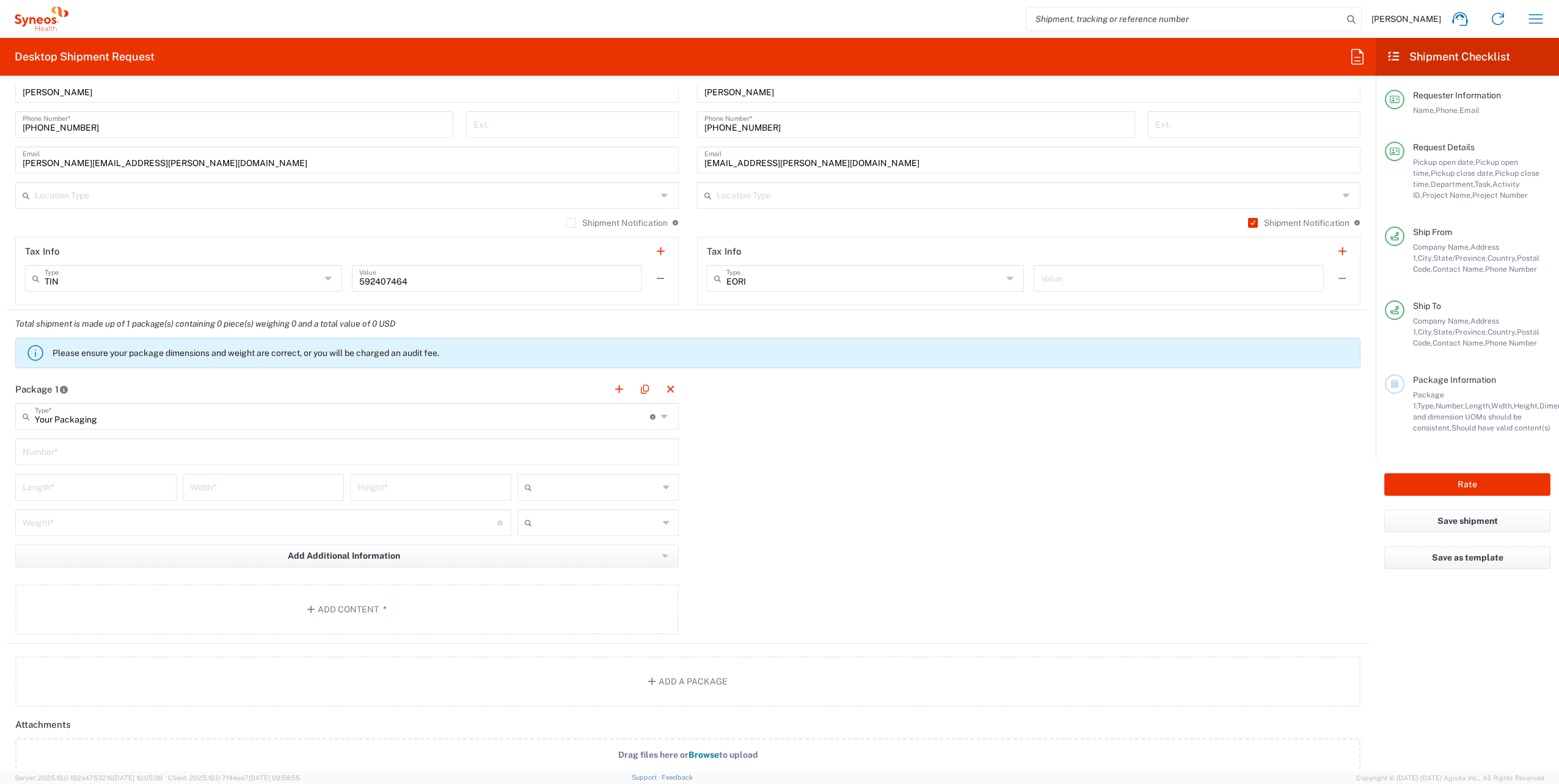
click at [100, 456] on input "text" at bounding box center [347, 450] width 649 height 21
type input "1"
click at [82, 490] on input "number" at bounding box center [96, 486] width 147 height 21
type input "16"
type input "12"
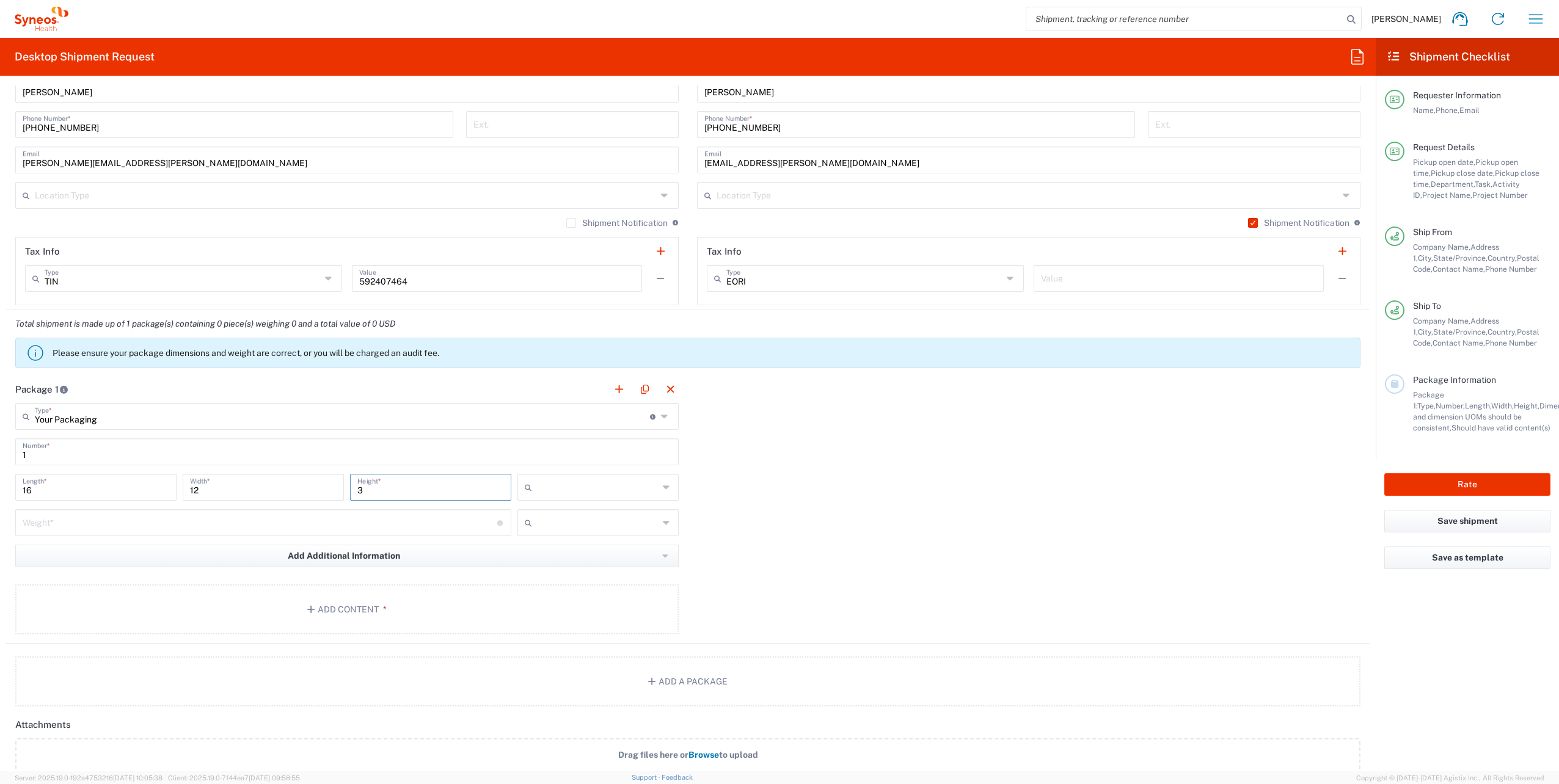
type input "3"
click at [84, 524] on input "number" at bounding box center [259, 522] width 475 height 21
type input "5"
click at [555, 482] on input "text" at bounding box center [597, 487] width 121 height 20
click at [555, 550] on span "in" at bounding box center [594, 552] width 158 height 19
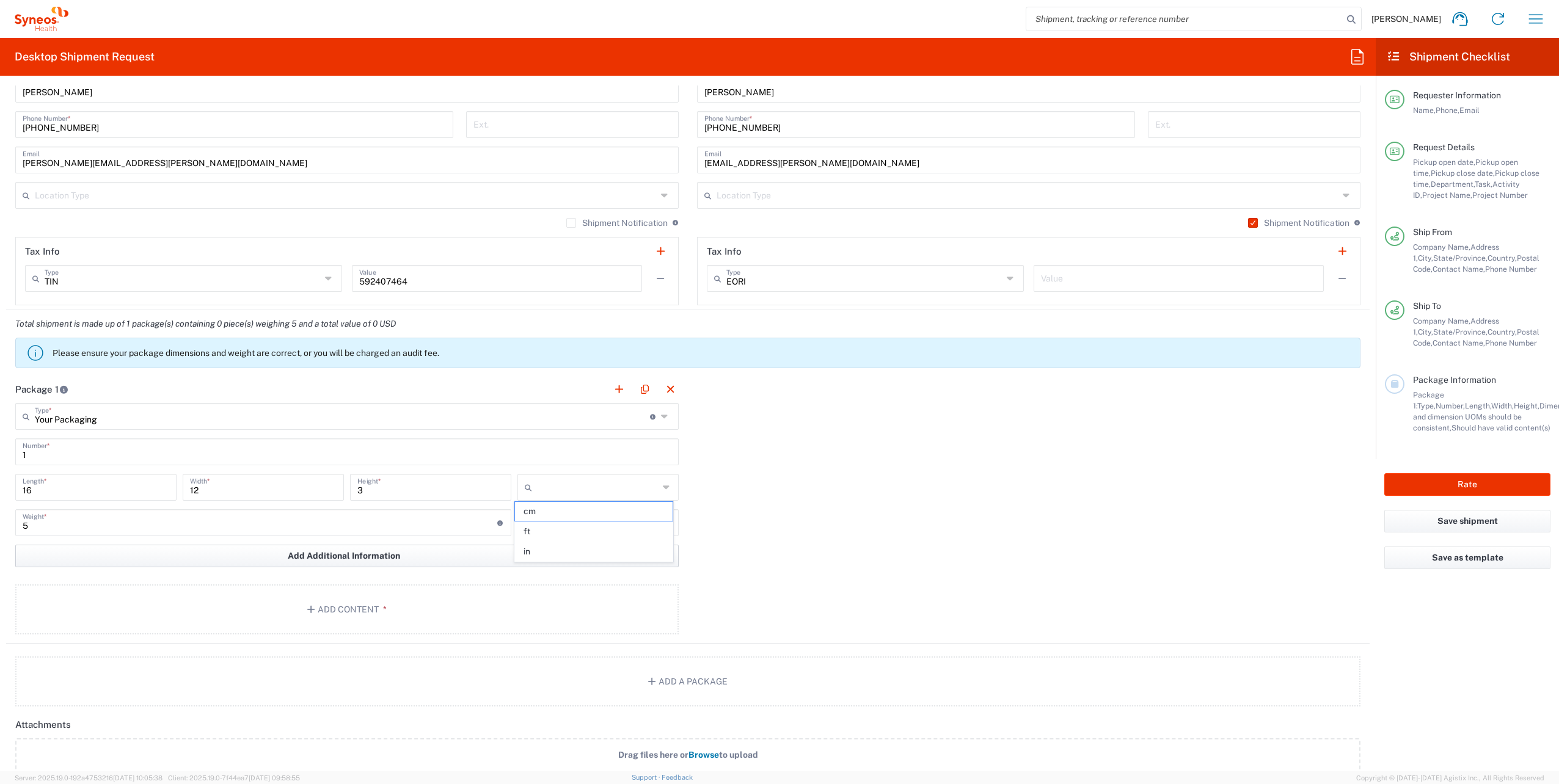
type input "in"
click at [585, 522] on input "text" at bounding box center [597, 522] width 121 height 20
click at [561, 565] on span "lbs" at bounding box center [594, 567] width 158 height 19
type input "lbs"
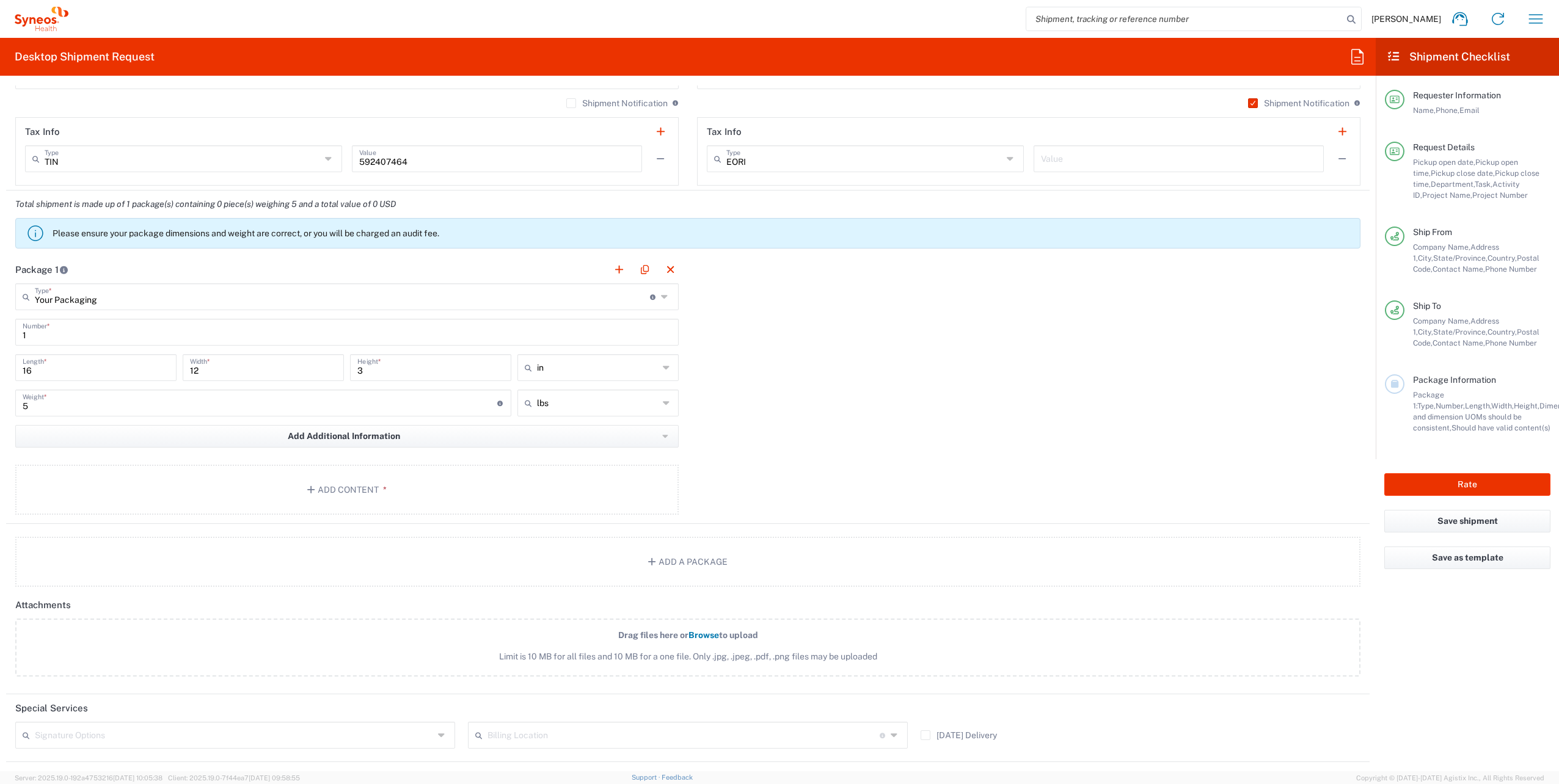
scroll to position [1038, 0]
click at [321, 491] on button "Add Content *" at bounding box center [347, 487] width 664 height 50
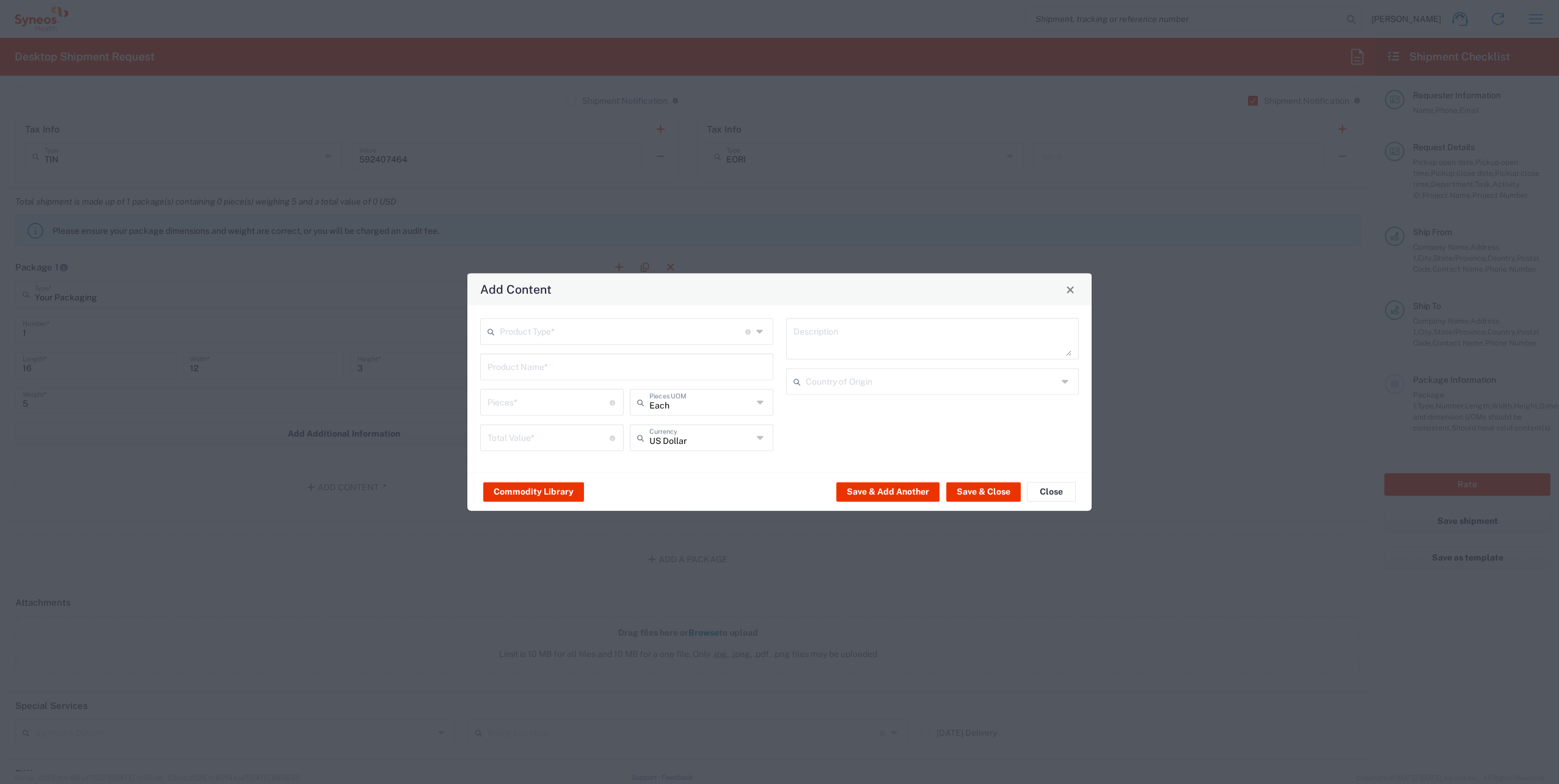
click at [540, 336] on input "text" at bounding box center [623, 331] width 246 height 21
click at [541, 376] on span "General Commodity" at bounding box center [627, 379] width 291 height 19
type input "General Commodity"
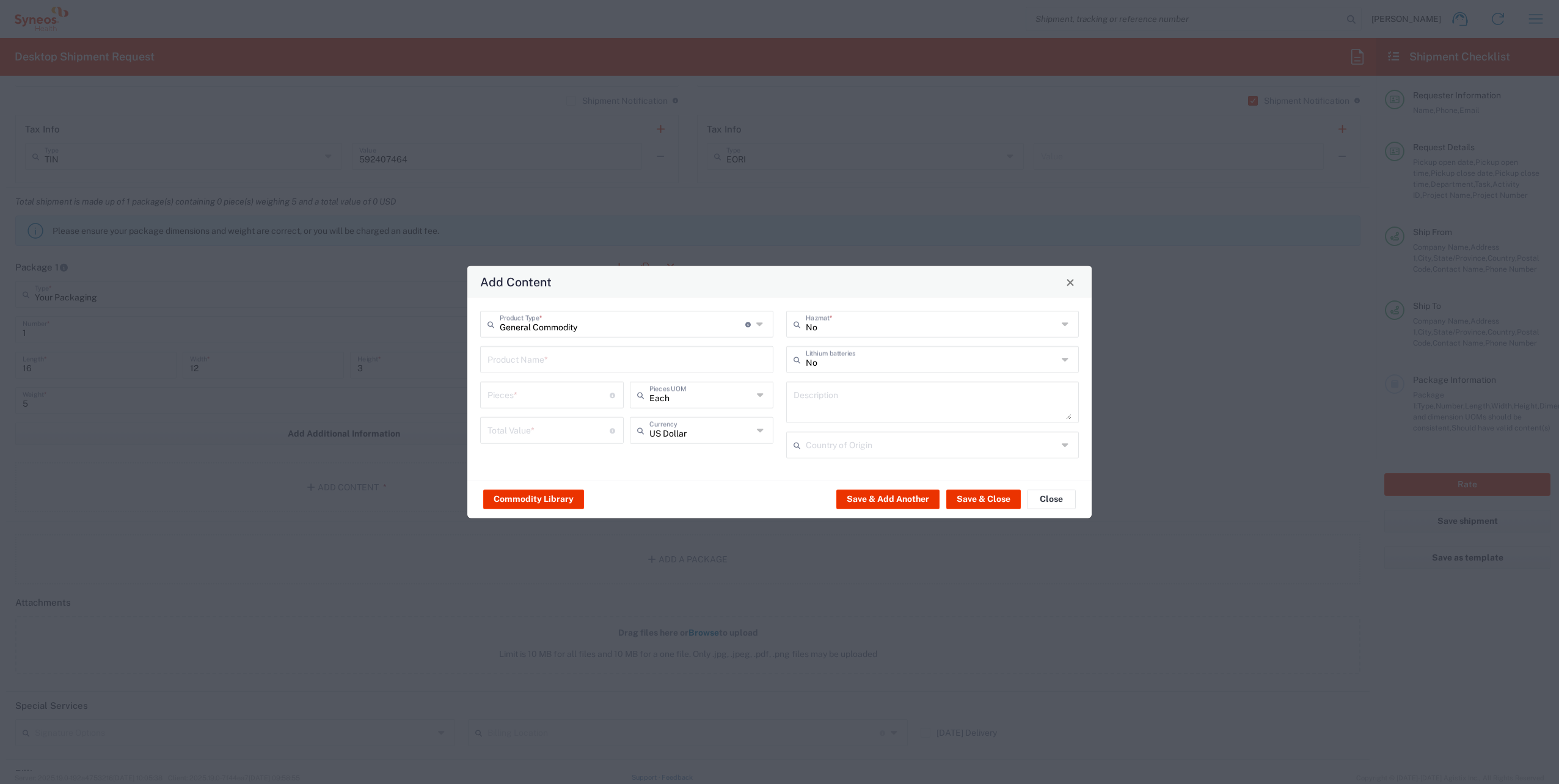
click at [547, 366] on input "text" at bounding box center [627, 358] width 278 height 21
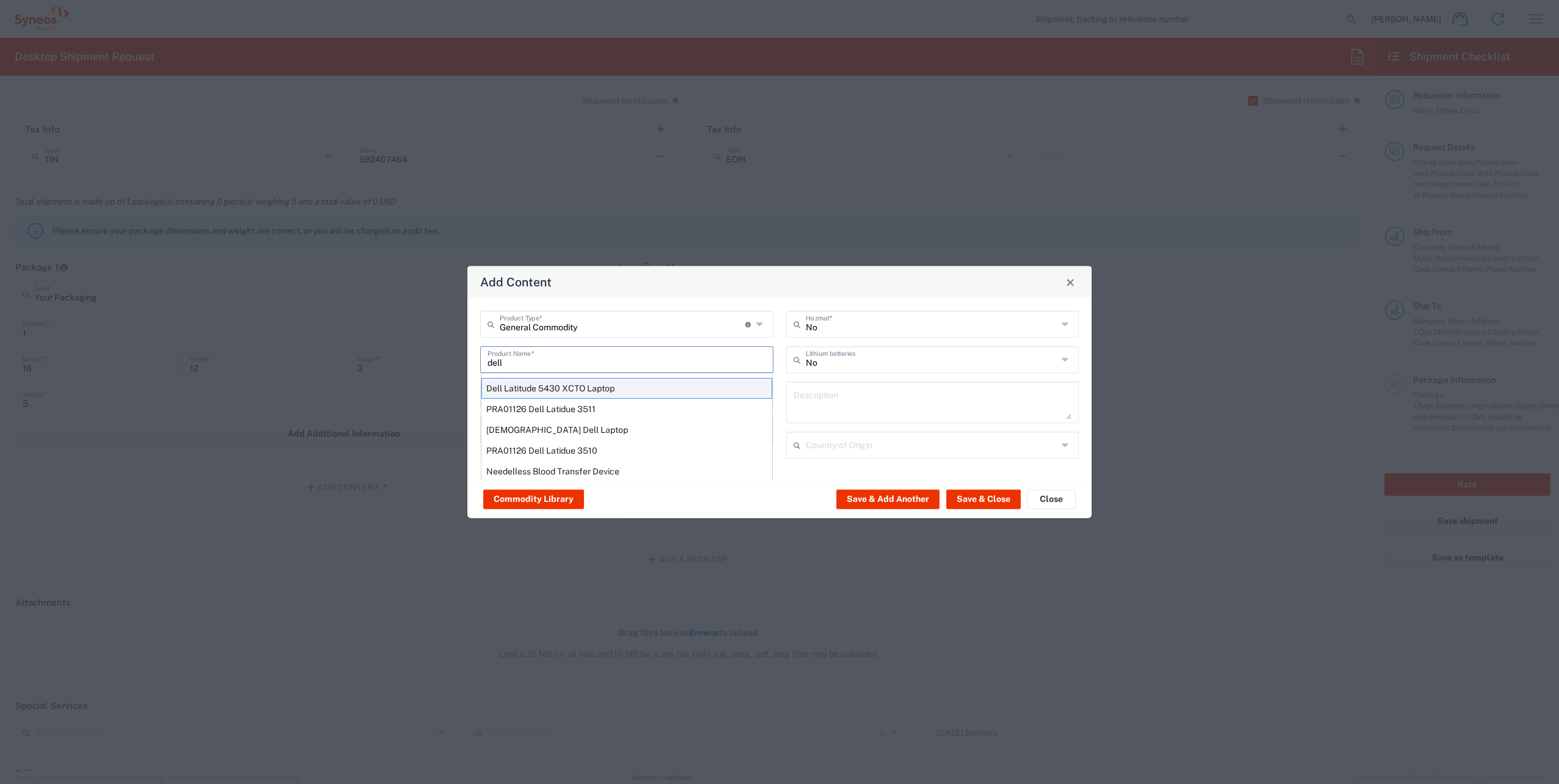
click at [544, 386] on div "Dell Latitude 5430 XCTO Laptop" at bounding box center [627, 388] width 291 height 21
type input "Dell Latitude 5430 XCTO Laptop"
type input "1"
type textarea "BaseIntel Core i7-1265U vProÂ® Processor - 14" 16 GB RAM - 512 GB SSD"
type input "China"
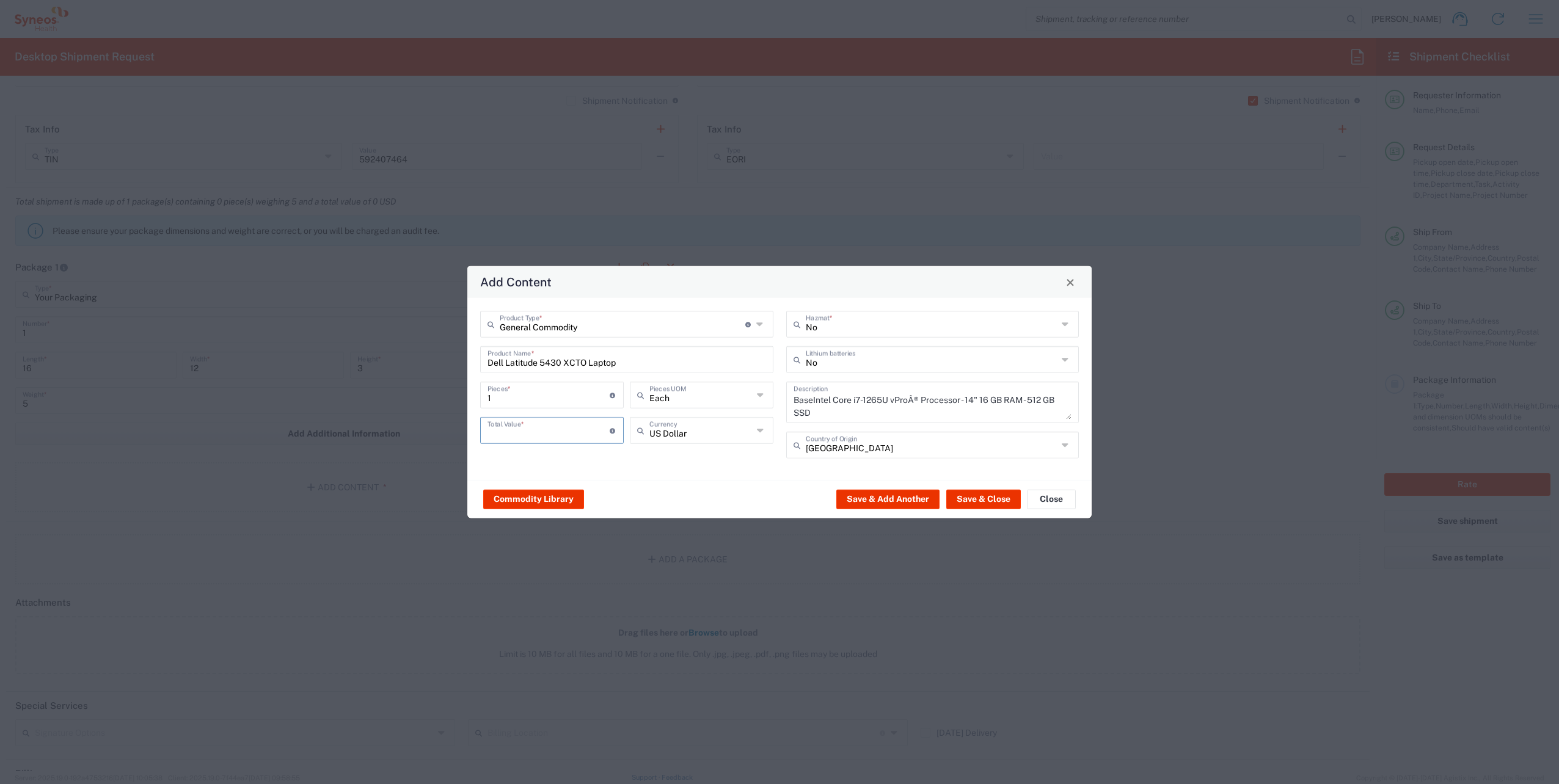
click at [539, 428] on input "number" at bounding box center [549, 429] width 122 height 21
type input "1000"
click at [832, 365] on input "text" at bounding box center [932, 358] width 252 height 21
click at [823, 405] on span "Yes" at bounding box center [933, 406] width 291 height 19
type input "Yes"
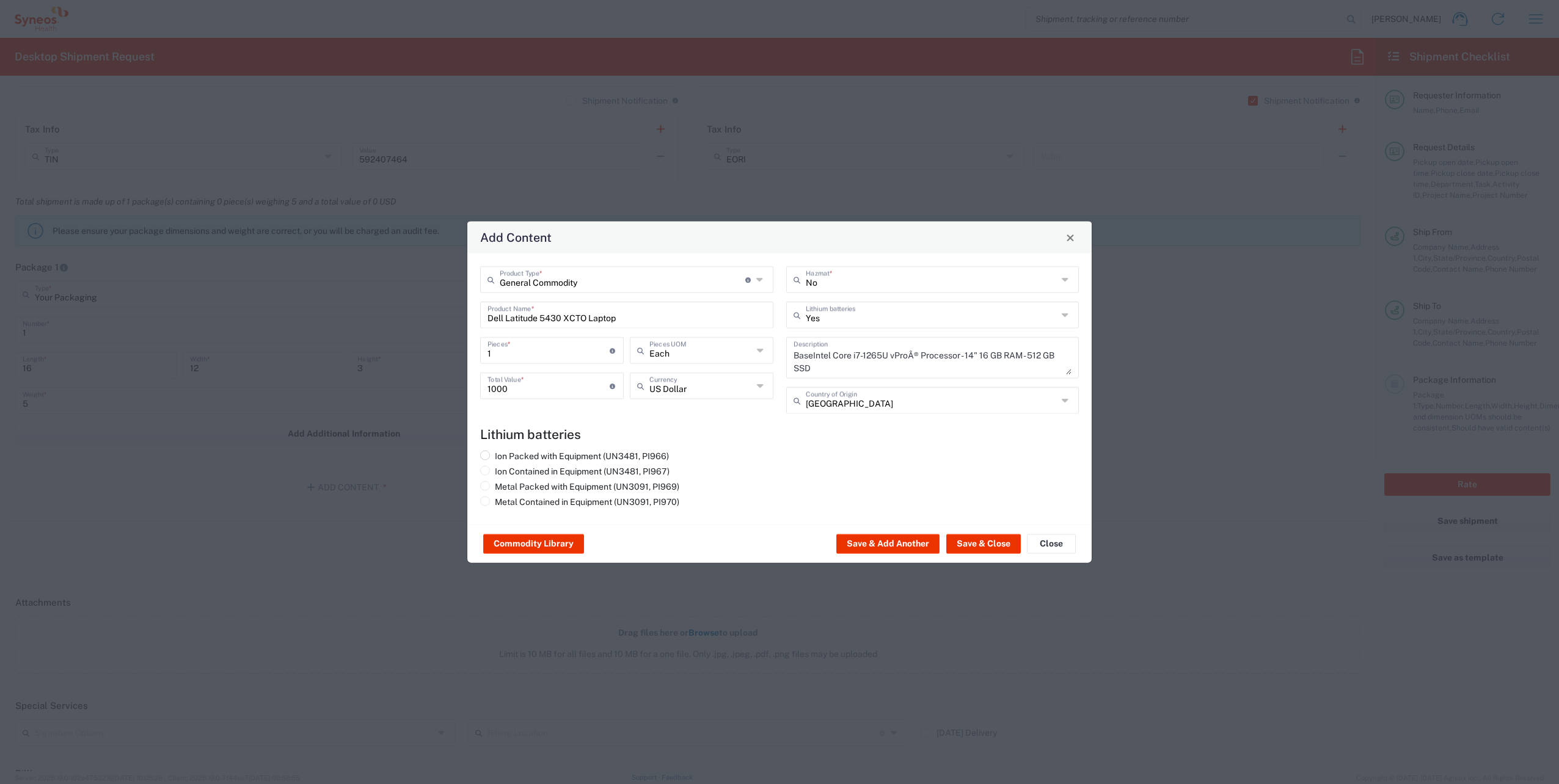
click at [660, 457] on label "Ion Packed with Equipment (UN3481, PI966)" at bounding box center [575, 456] width 189 height 11
click at [503, 457] on input "Ion Packed with Equipment (UN3481, PI966)" at bounding box center [499, 454] width 8 height 8
radio input "true"
click at [974, 546] on button "Save & Close" at bounding box center [983, 544] width 75 height 20
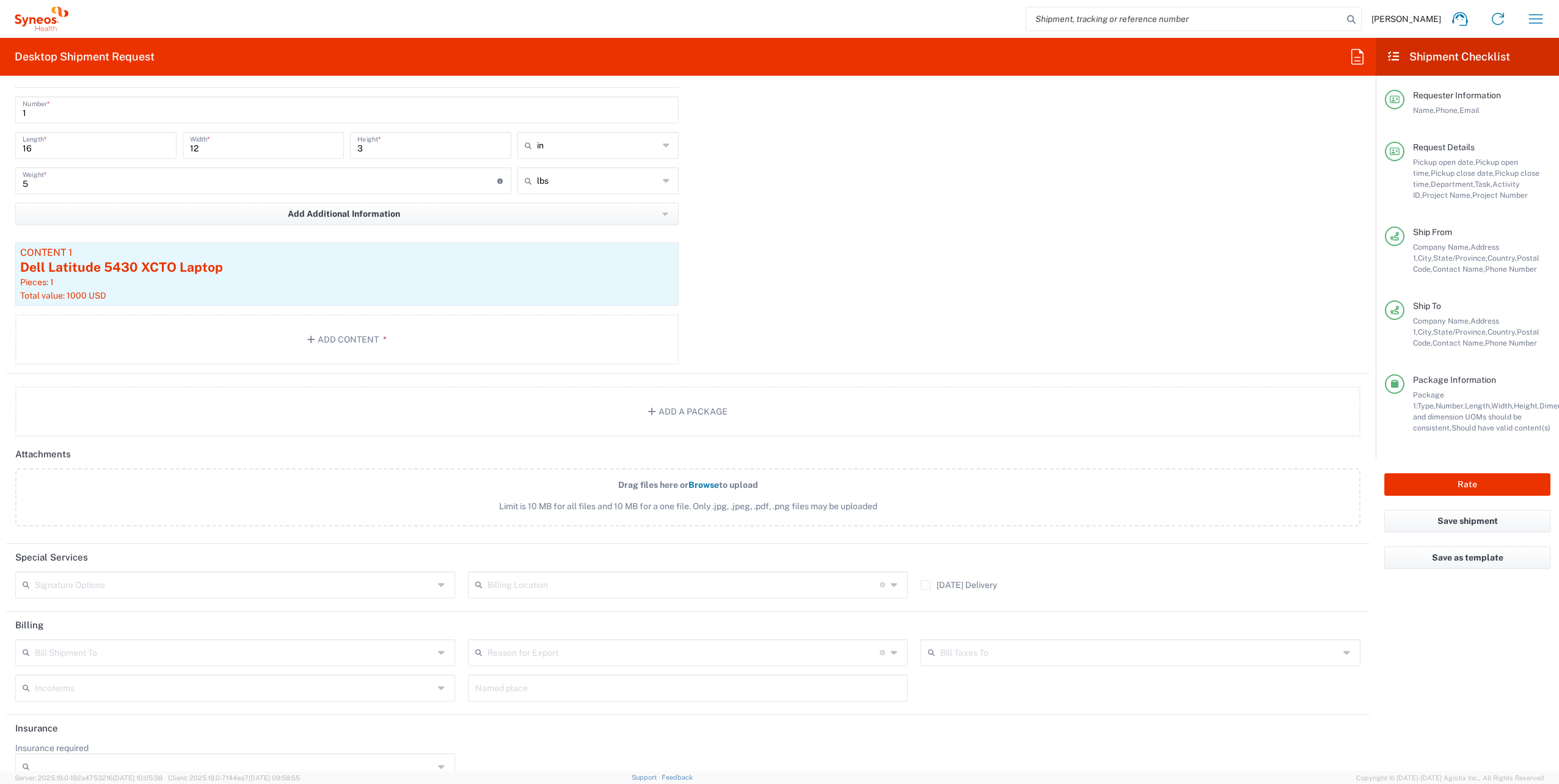
scroll to position [1277, 0]
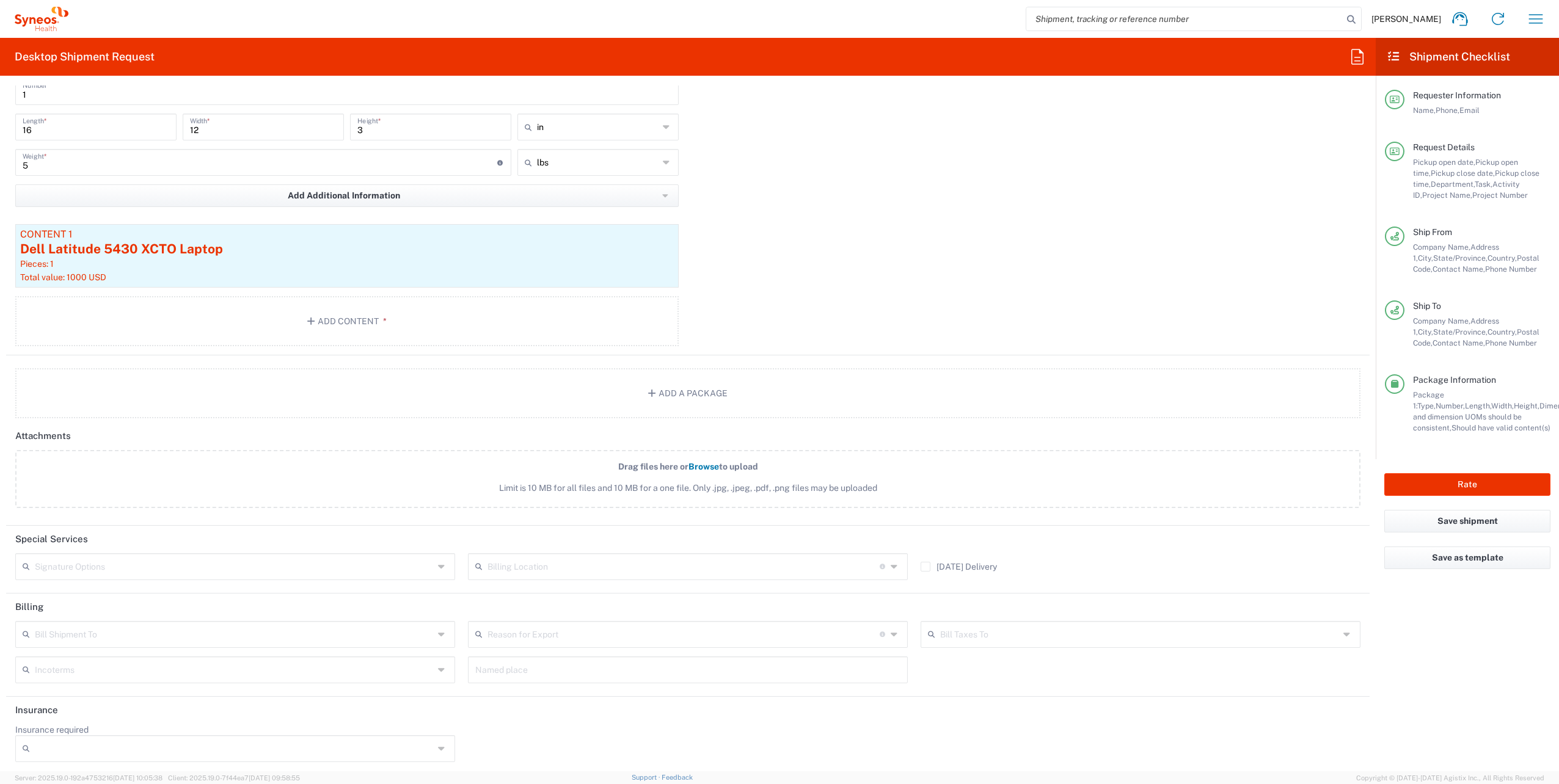
click at [129, 555] on input "text" at bounding box center [234, 565] width 399 height 21
click at [108, 588] on span "Adult Signature Required" at bounding box center [234, 590] width 435 height 19
type input "Adult Signature Required"
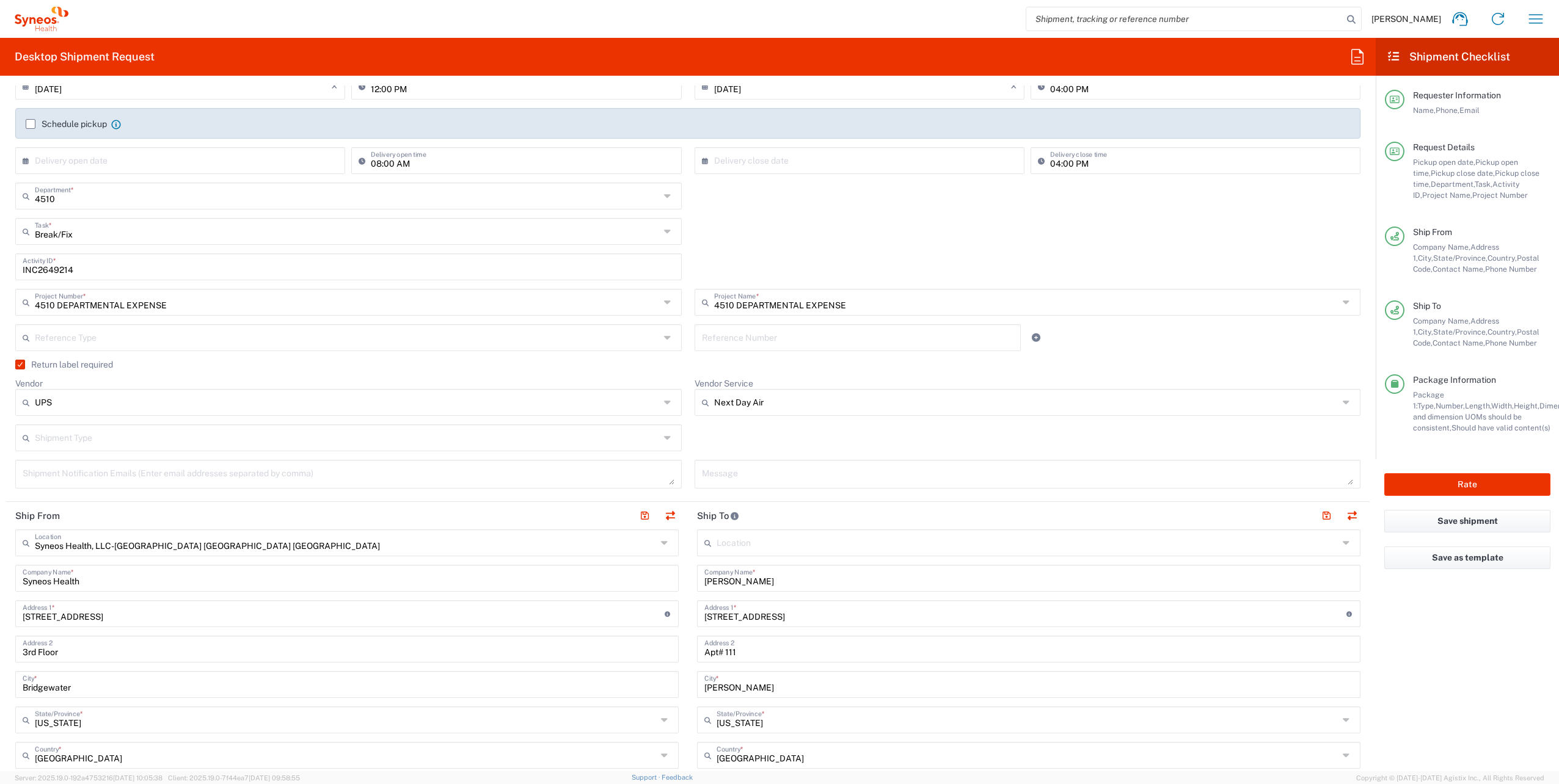
scroll to position [244, 0]
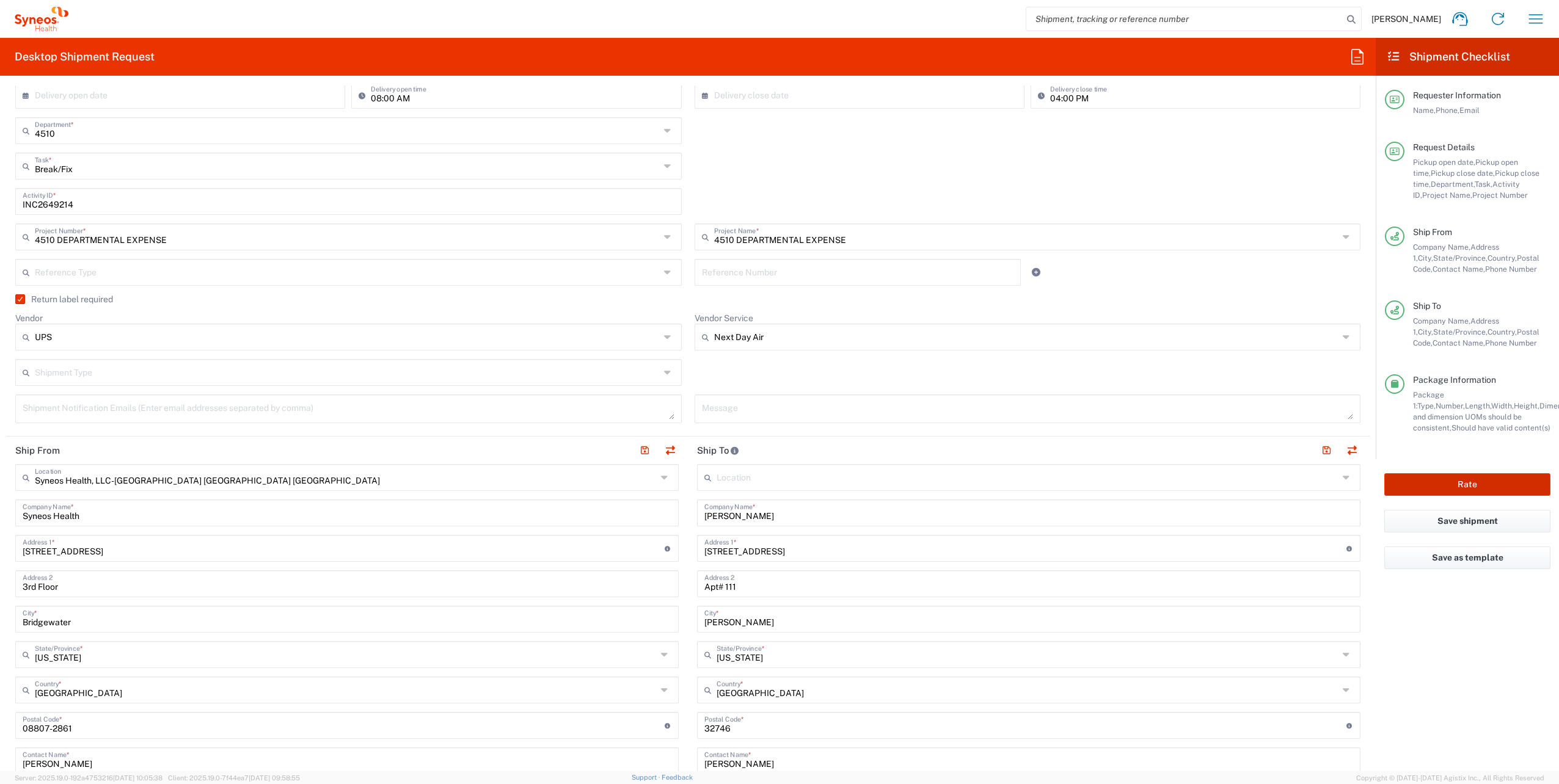
click at [1438, 481] on button "Rate" at bounding box center [1467, 485] width 166 height 23
type input "4510 DEPARTMENTAL EXPENSE"
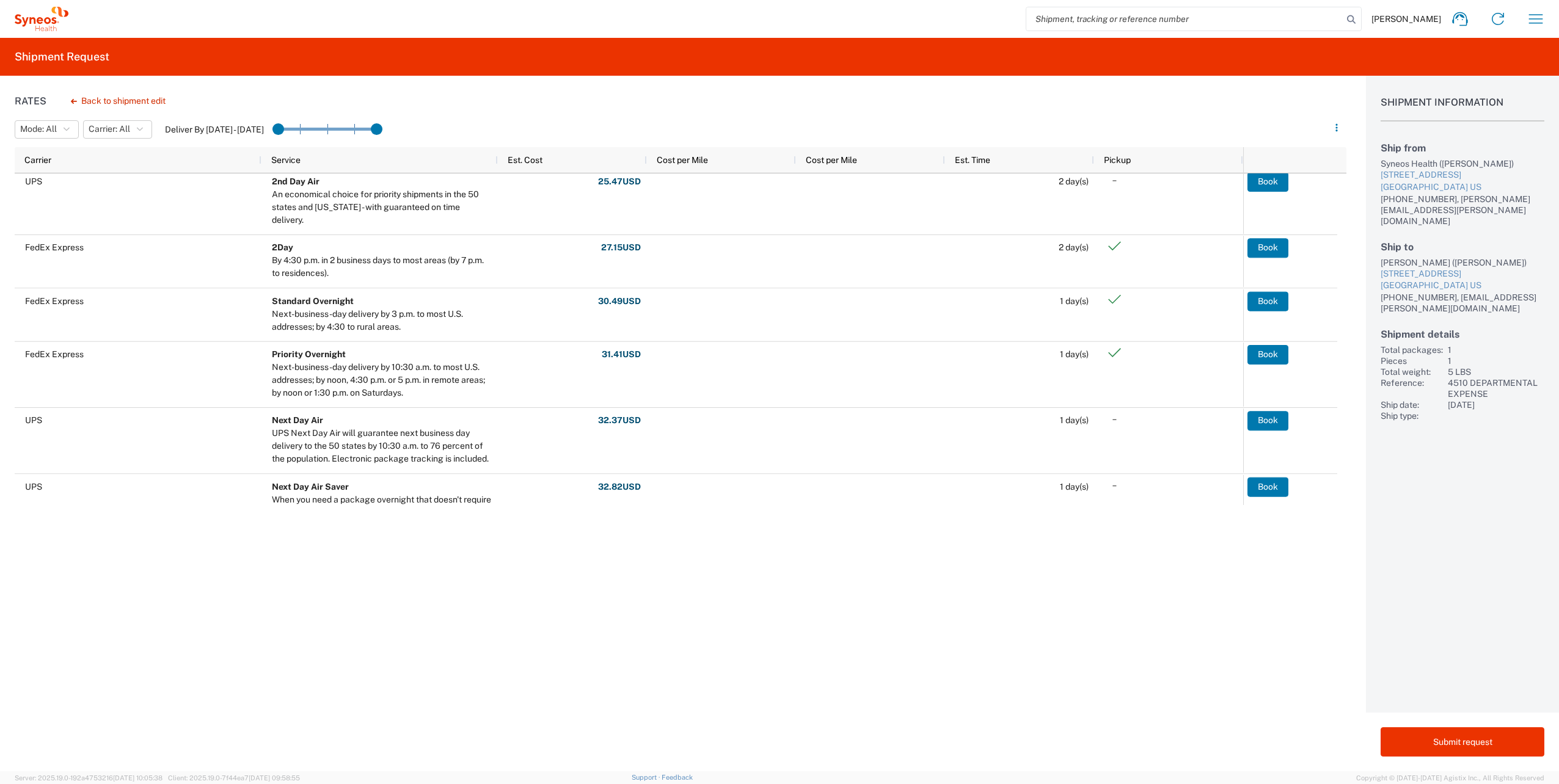
scroll to position [224, 0]
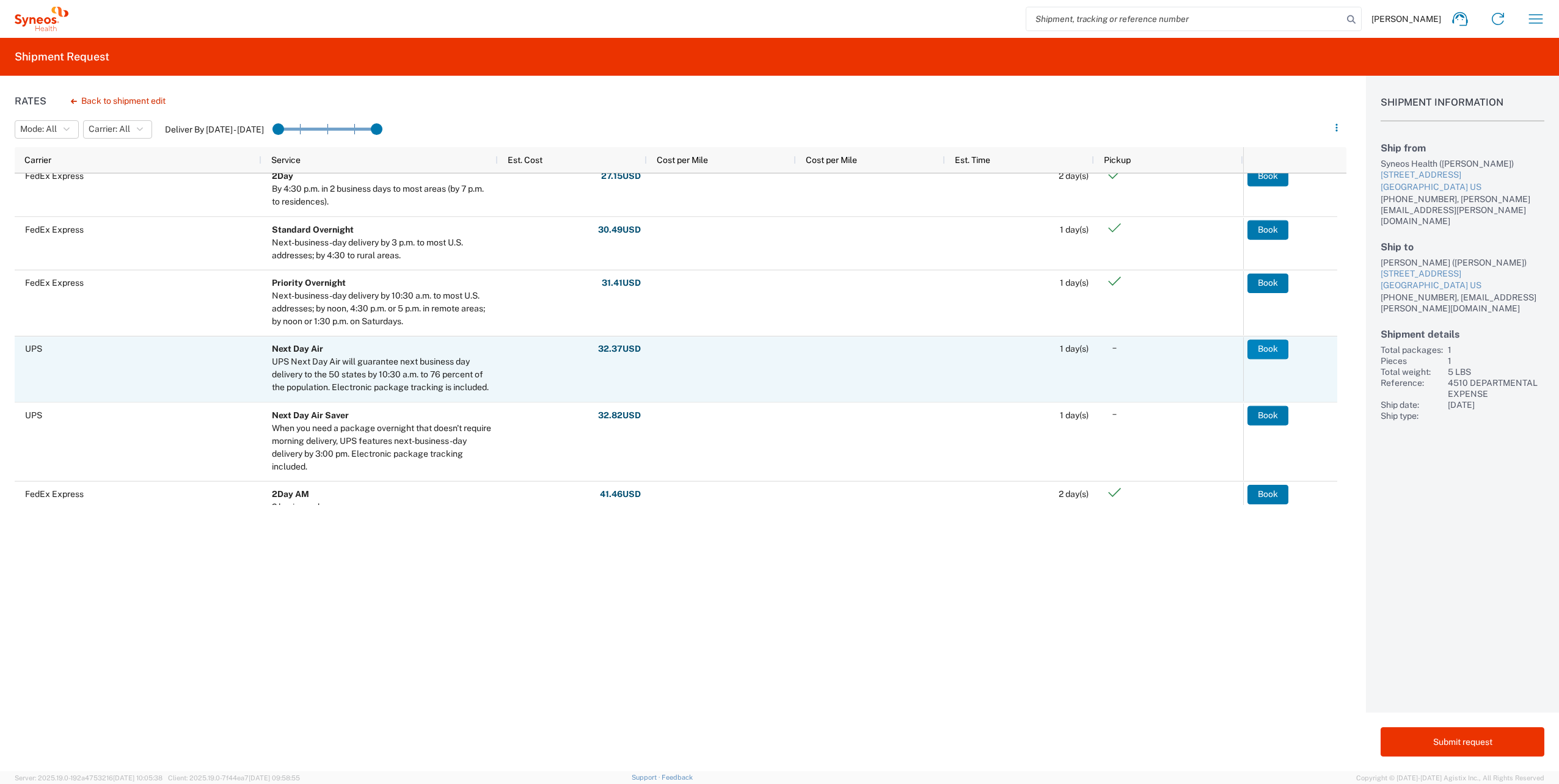
click at [1261, 354] on button "Book" at bounding box center [1268, 349] width 41 height 20
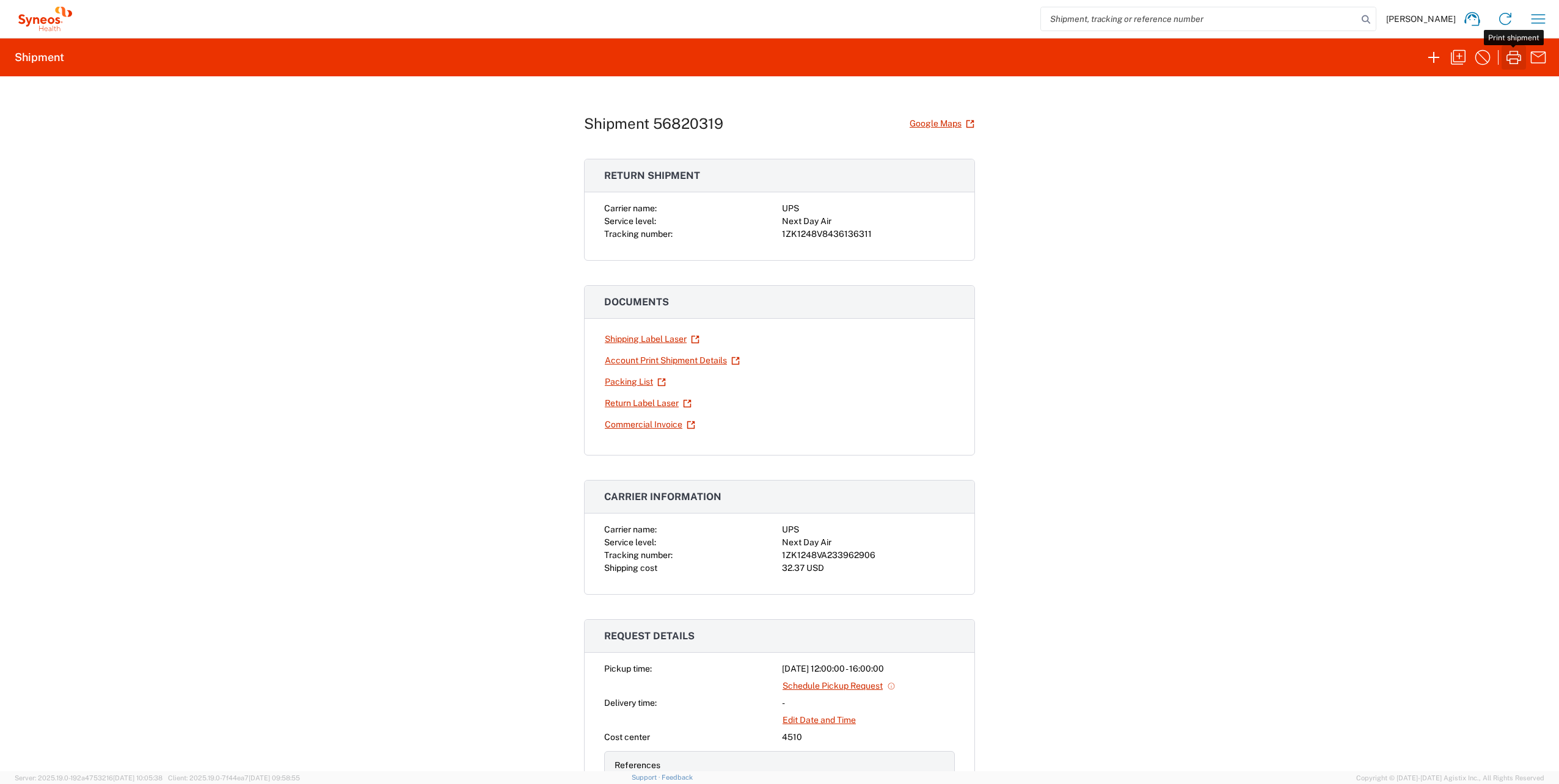
click at [1515, 62] on icon "button" at bounding box center [1514, 57] width 20 height 20
click at [627, 398] on link "Return Label Laser" at bounding box center [648, 403] width 88 height 21
